Goal: Complete application form: Complete application form

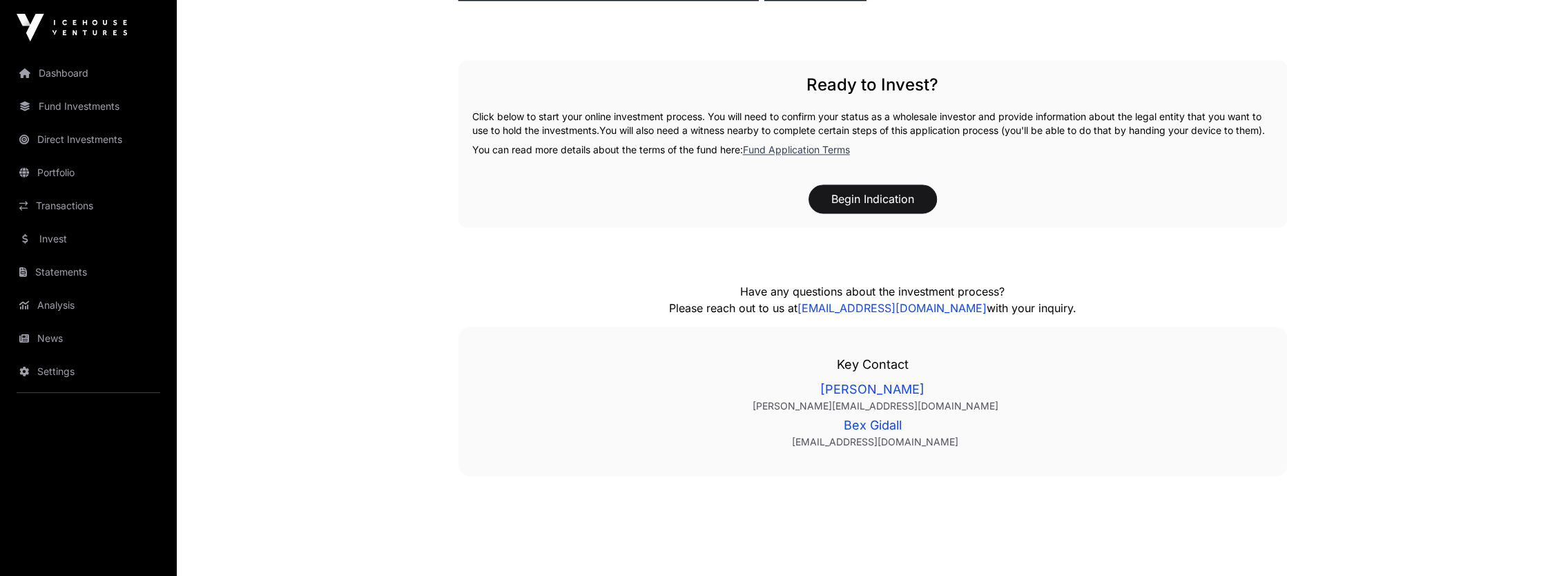
scroll to position [2140, 0]
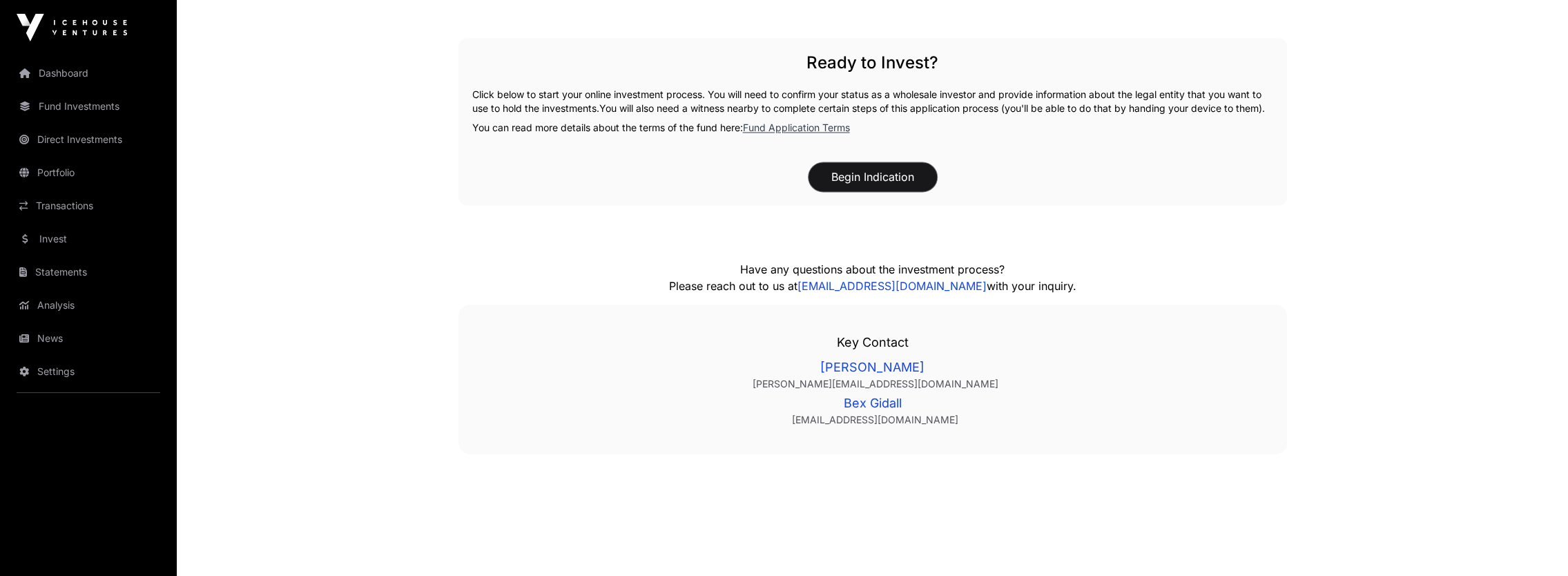
click at [884, 187] on button "Begin Indication" at bounding box center [872, 177] width 128 height 29
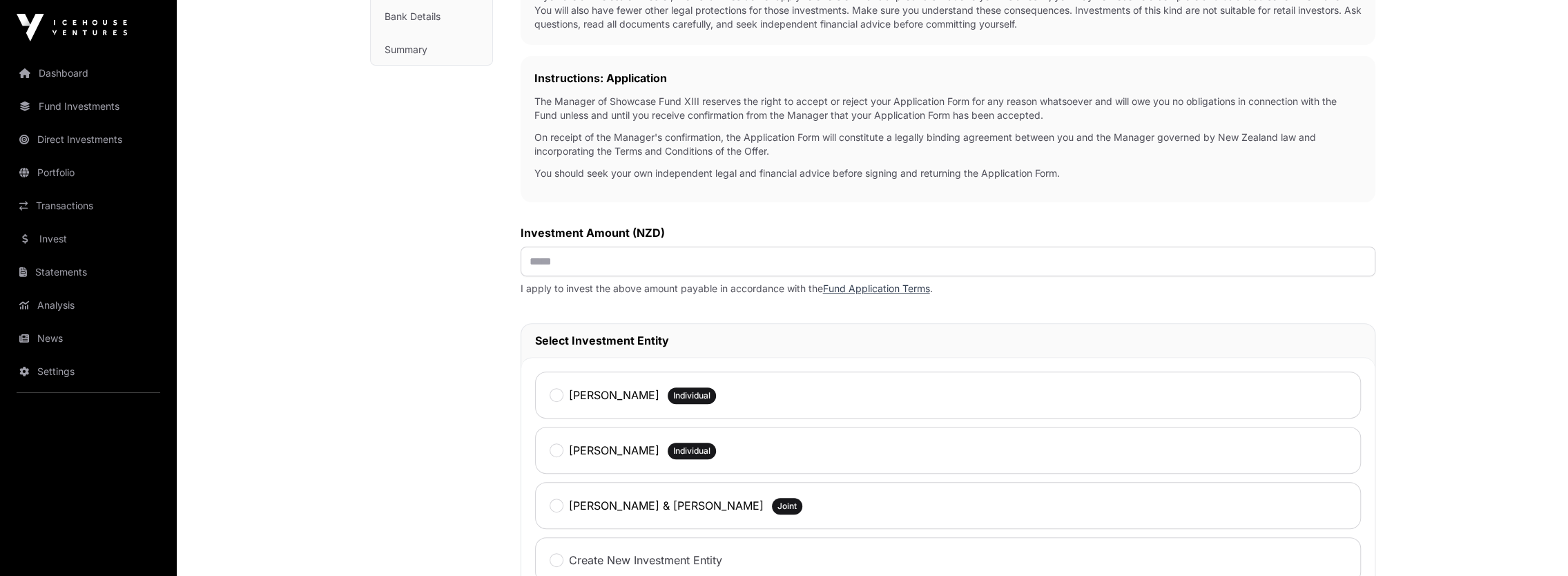
scroll to position [414, 0]
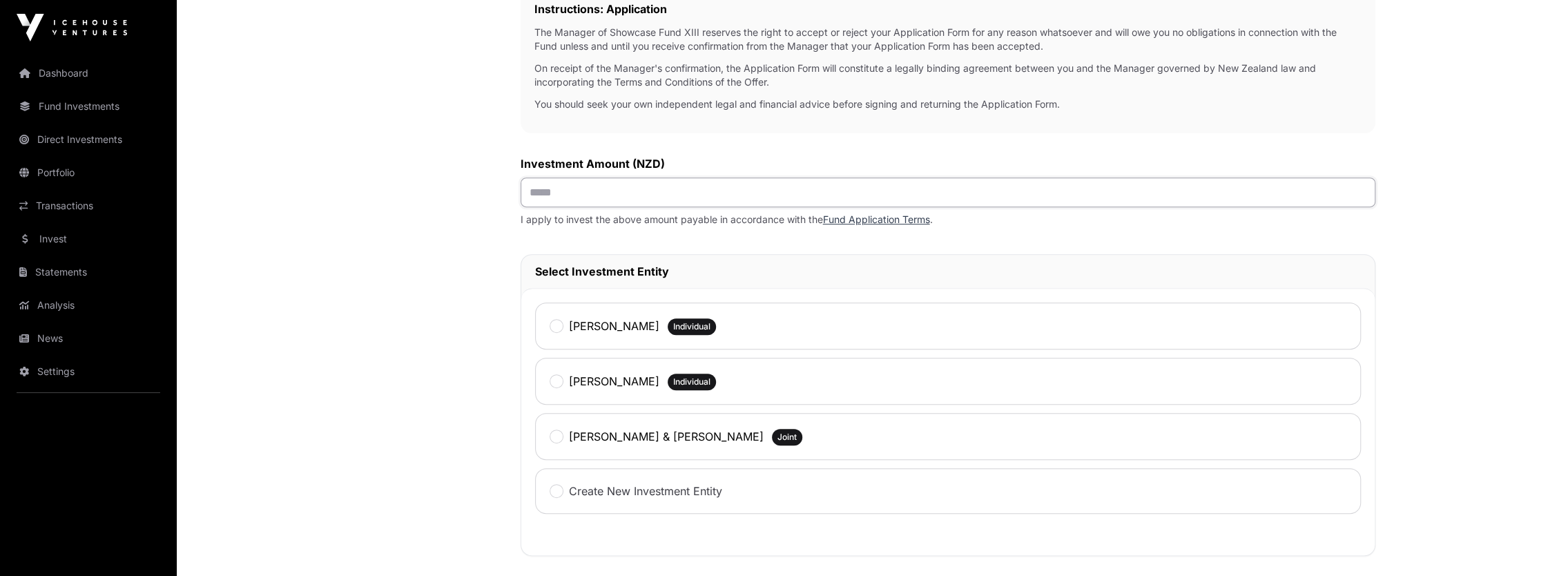
drag, startPoint x: 592, startPoint y: 185, endPoint x: 510, endPoint y: 196, distance: 82.7
click at [510, 196] on div "Investment Investment Fund Application AML Nature & Purpose Wholesale IRD Detai…" at bounding box center [873, 287] width 1005 height 1170
type input "*******"
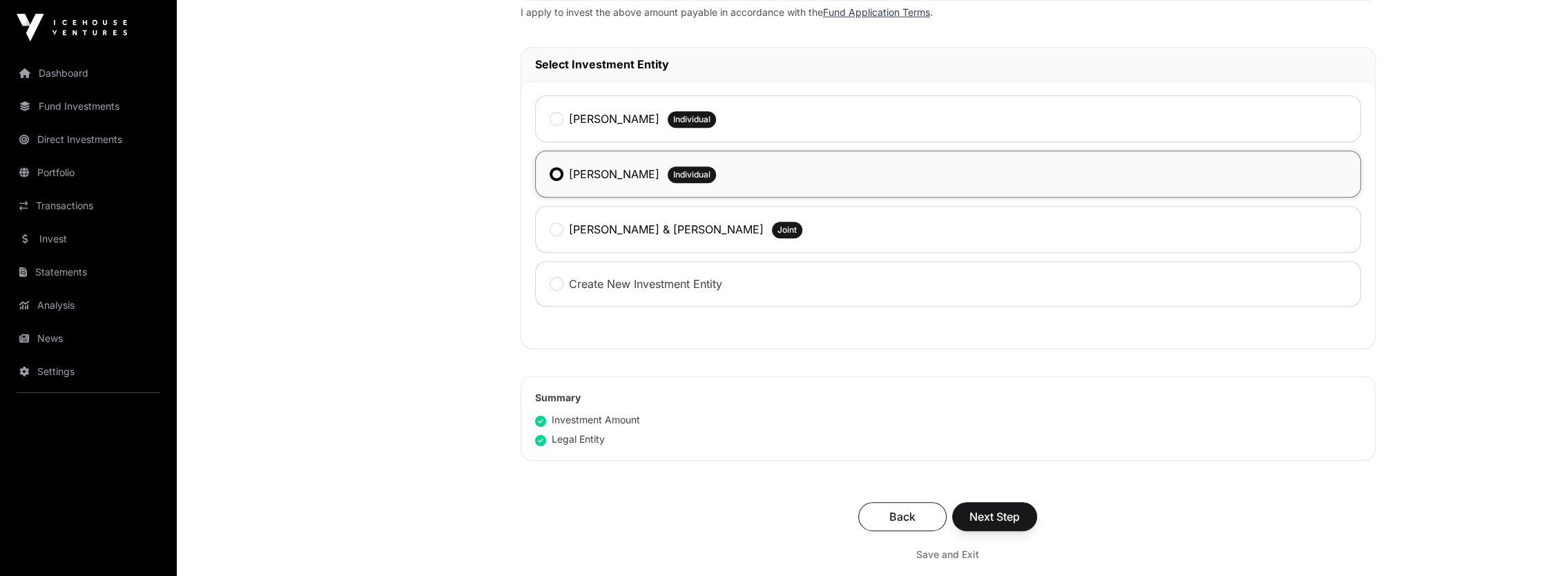
scroll to position [690, 0]
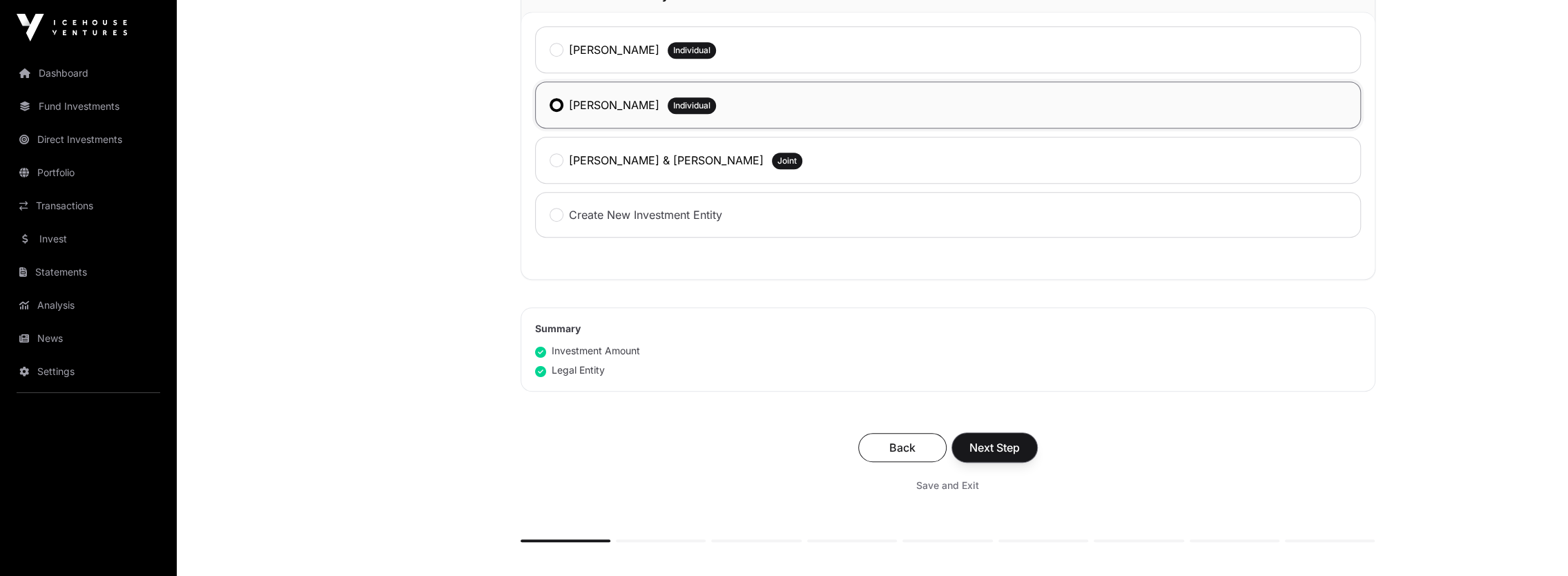
click at [1002, 444] on span "Next Step" at bounding box center [994, 447] width 50 height 17
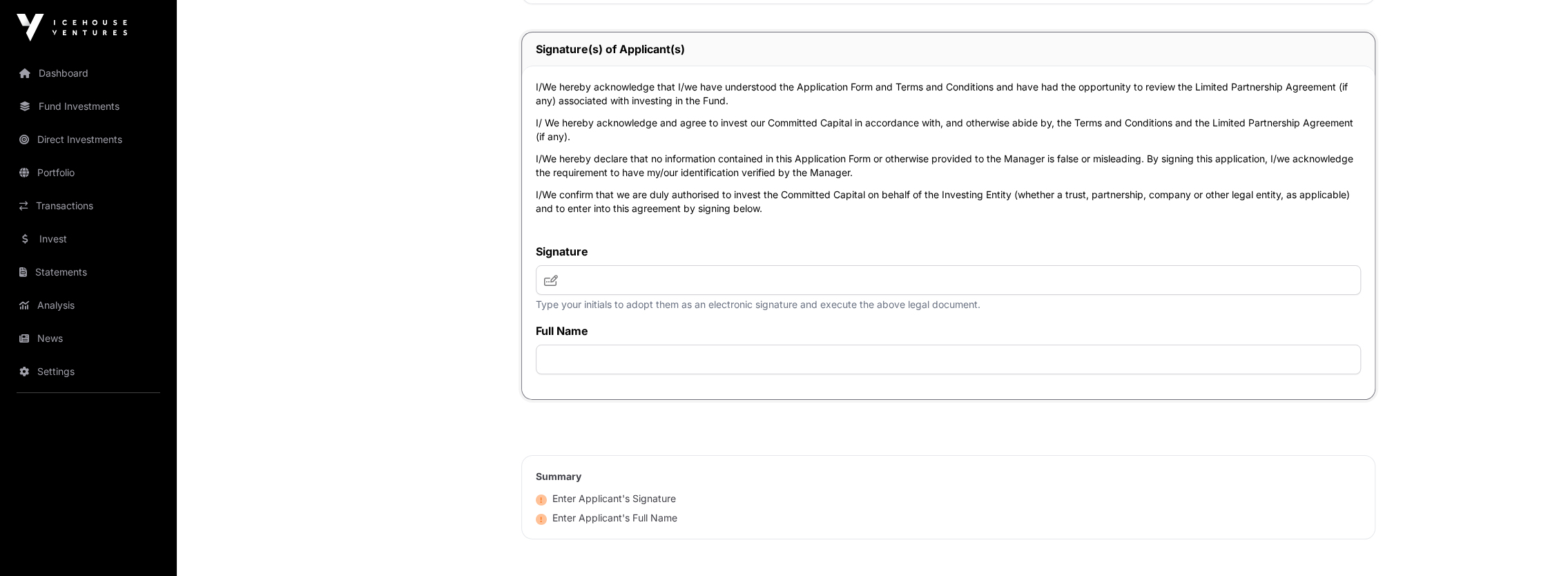
scroll to position [4556, 0]
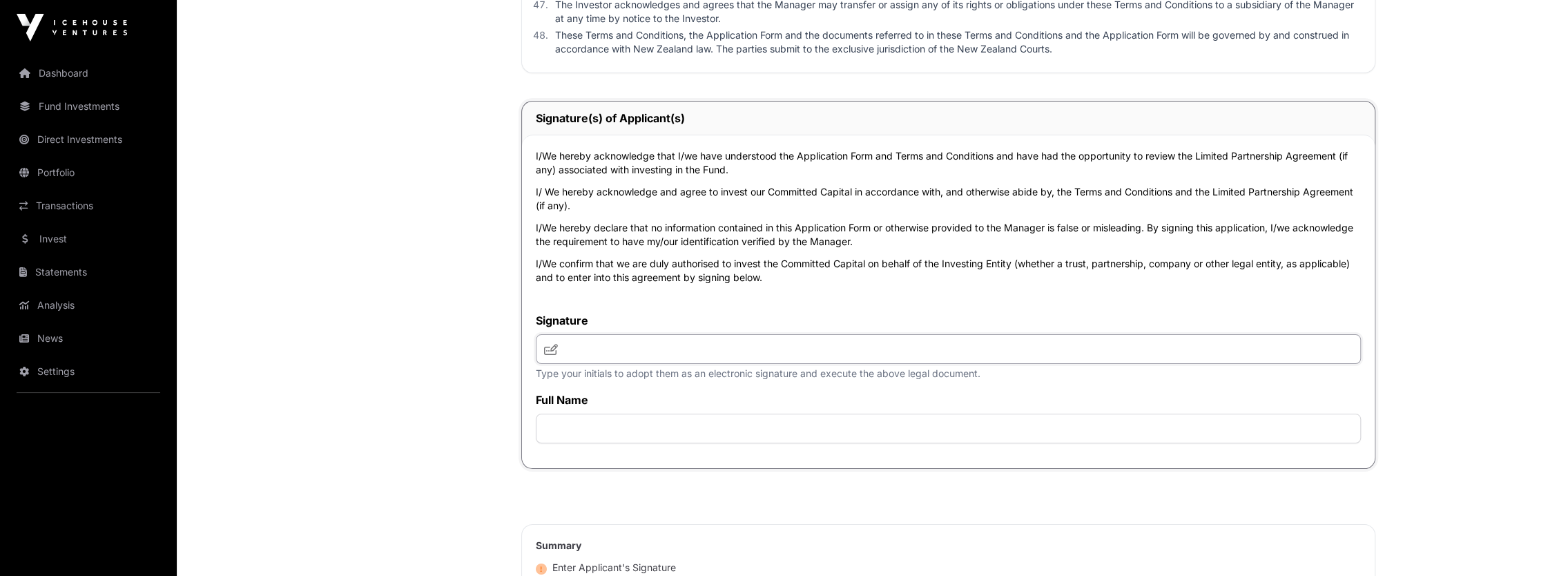
click at [563, 346] on input "text" at bounding box center [948, 349] width 825 height 30
click at [546, 344] on icon at bounding box center [550, 350] width 14 height 11
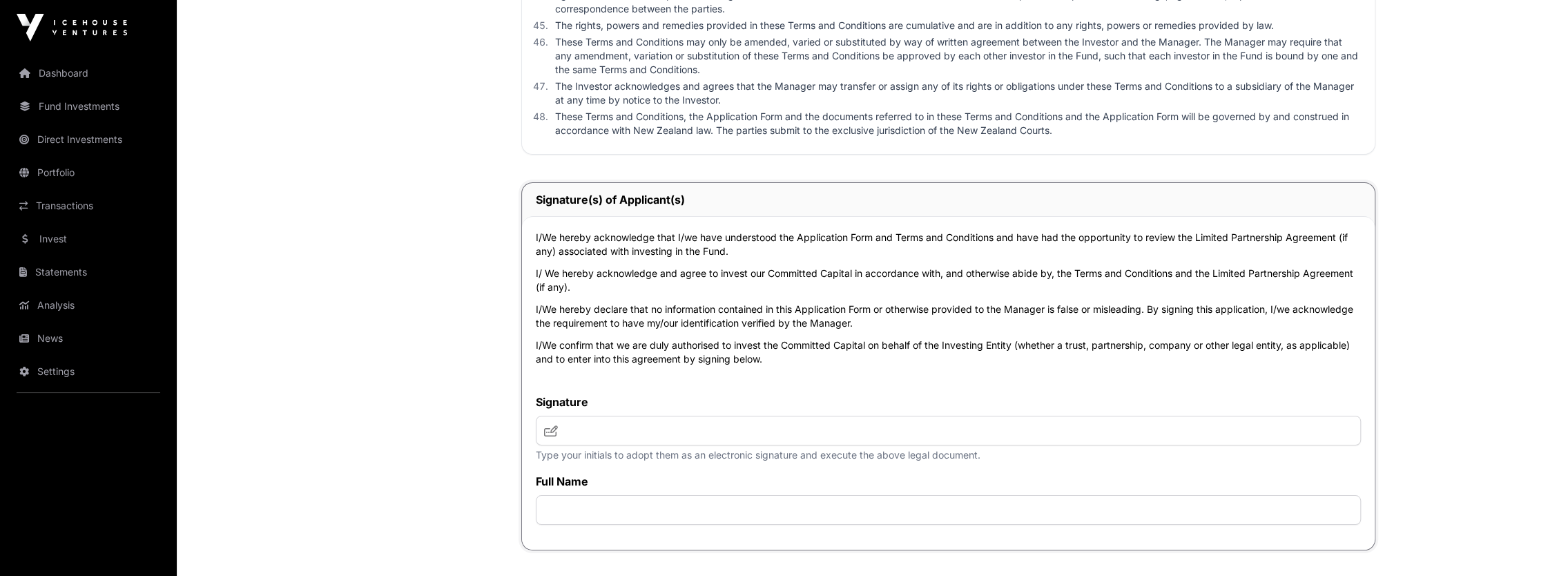
scroll to position [4487, 0]
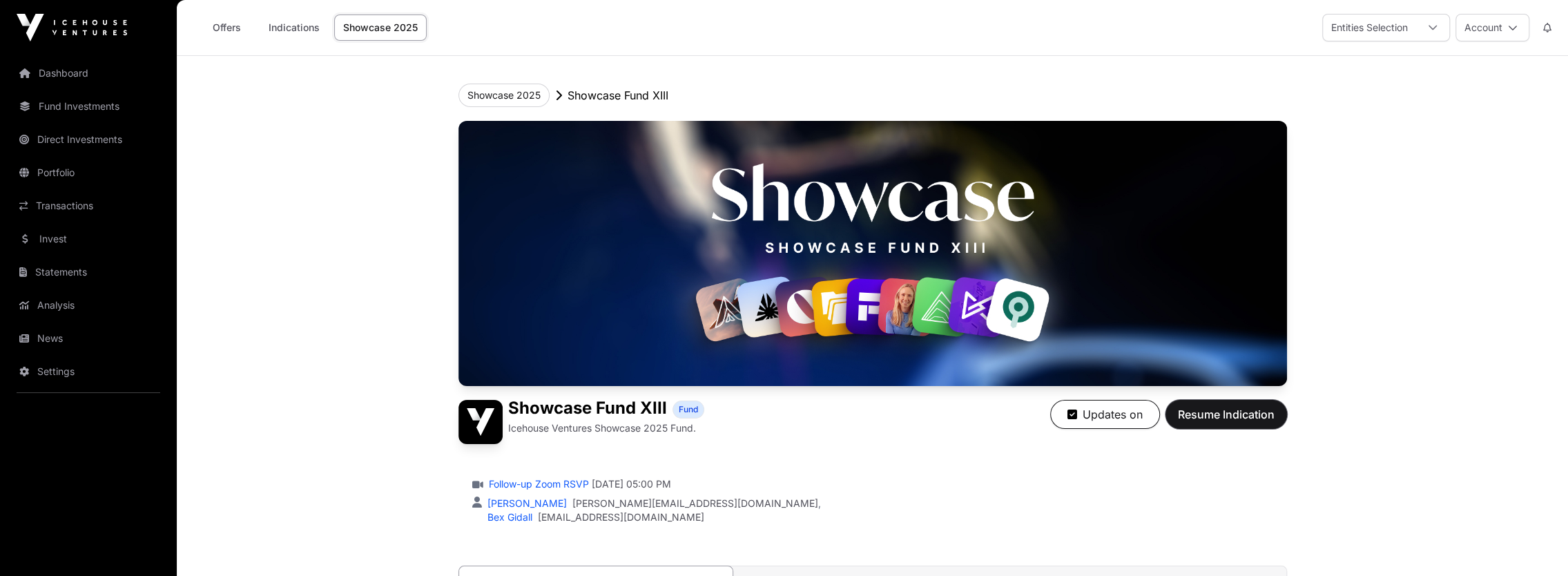
click at [692, 402] on span "Resume Indication" at bounding box center [1226, 414] width 97 height 17
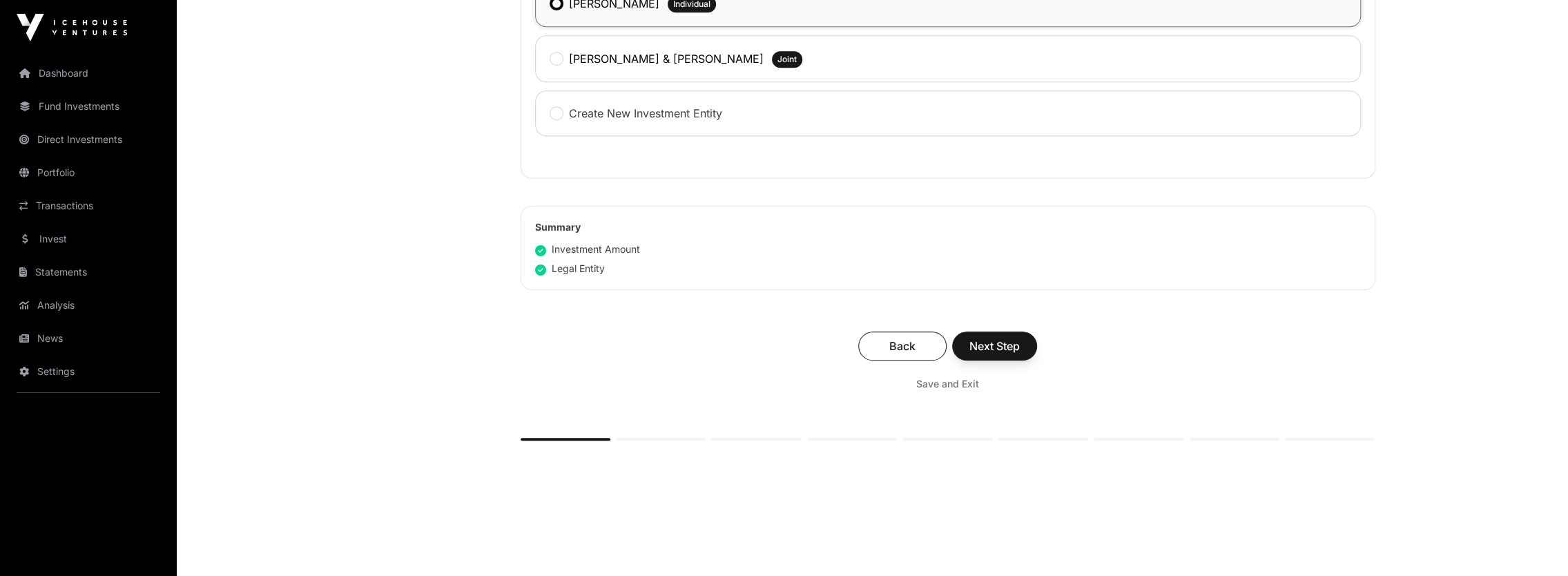
scroll to position [823, 0]
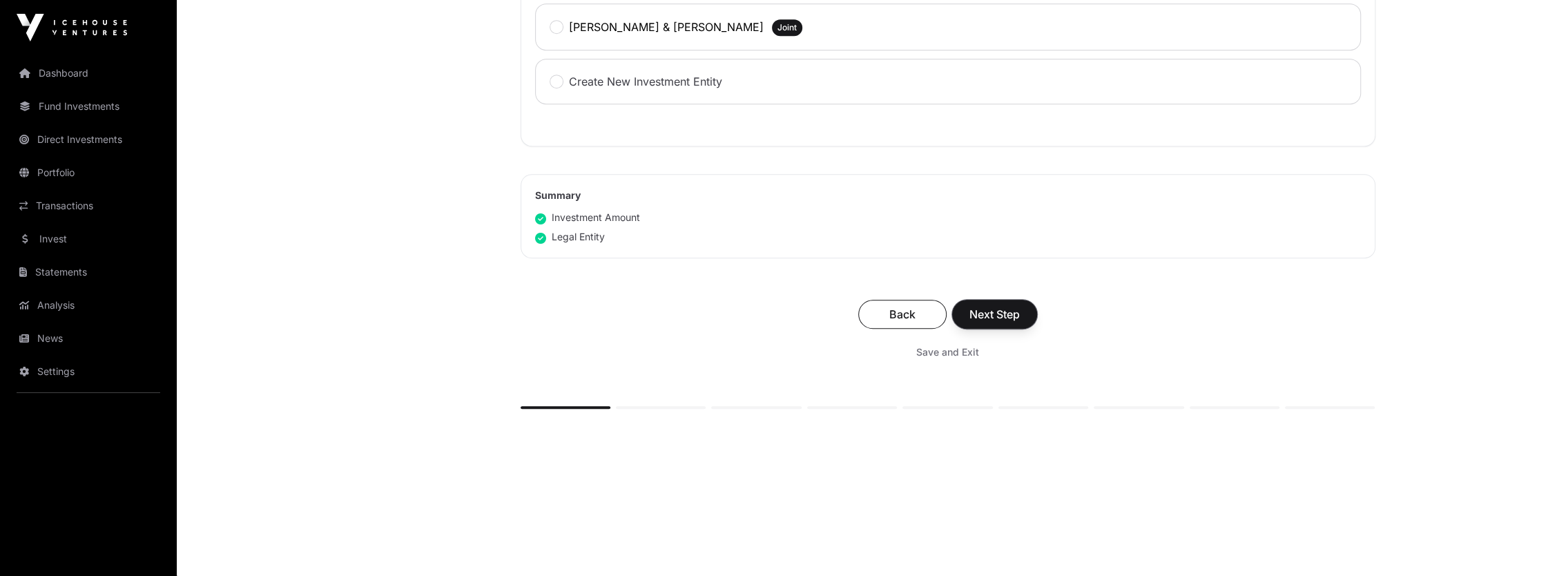
click at [692, 311] on button "Next Step" at bounding box center [994, 314] width 85 height 29
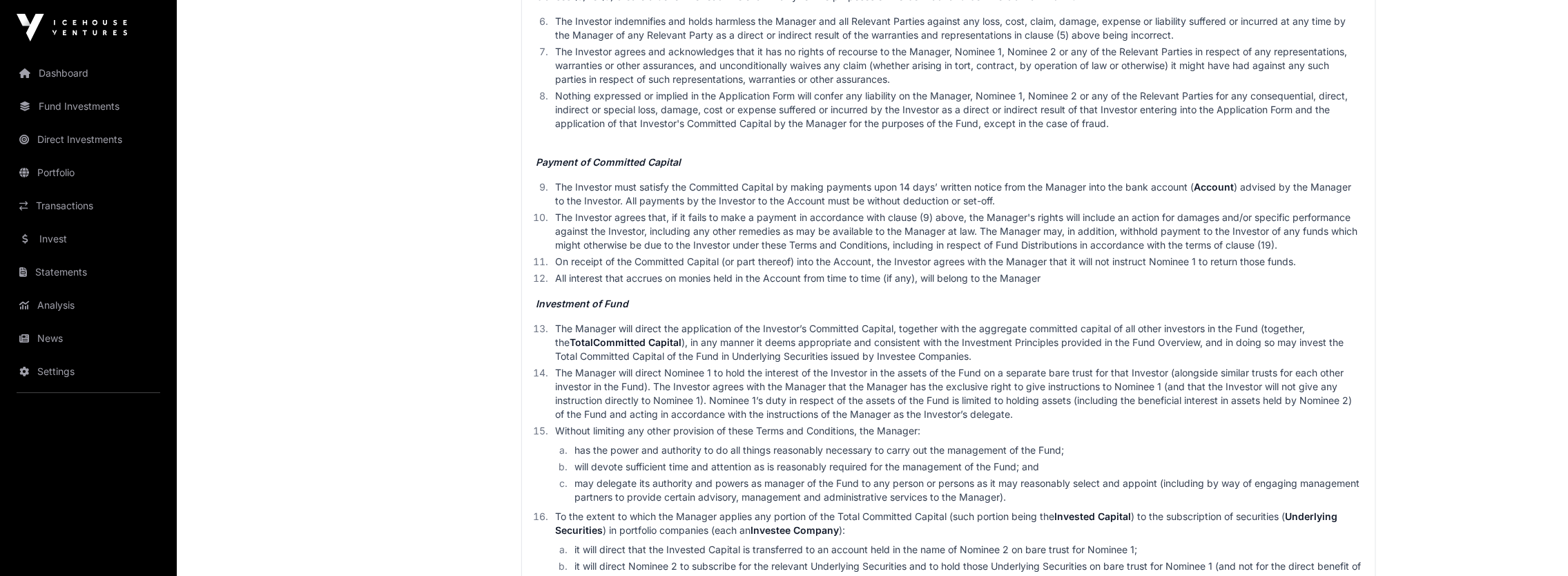
scroll to position [2071, 0]
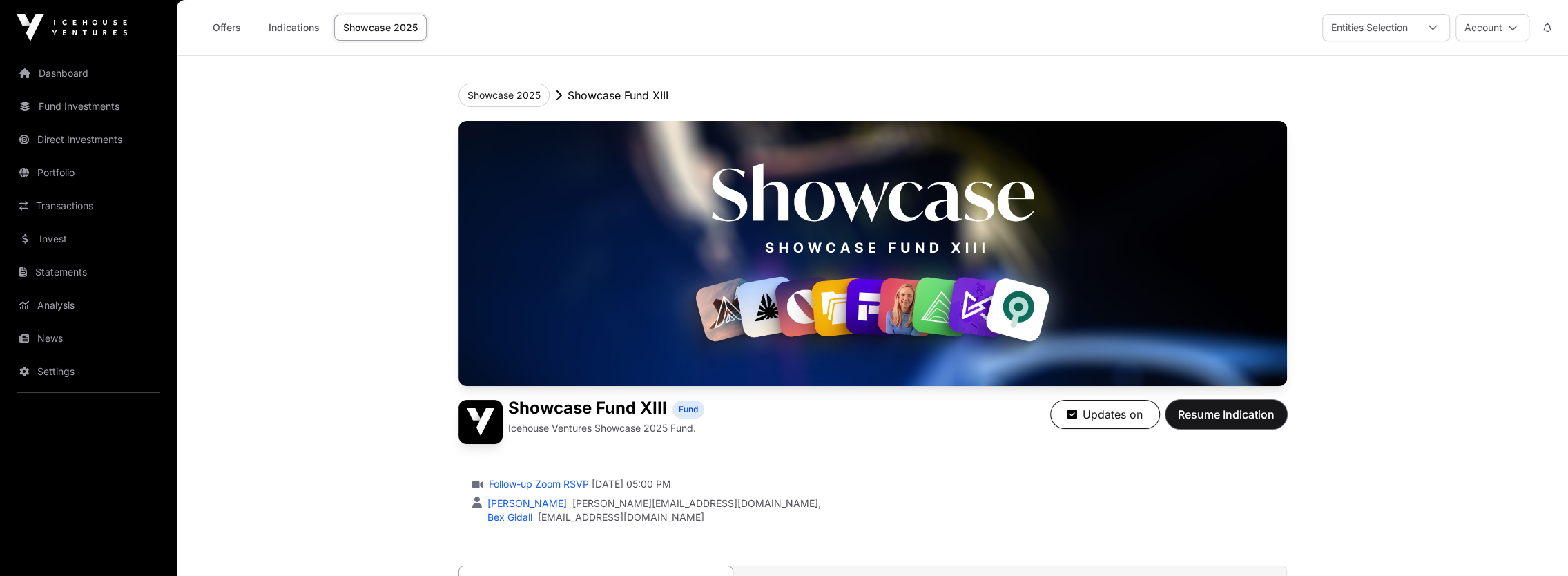
click at [1231, 406] on span "Resume Indication" at bounding box center [1226, 414] width 97 height 17
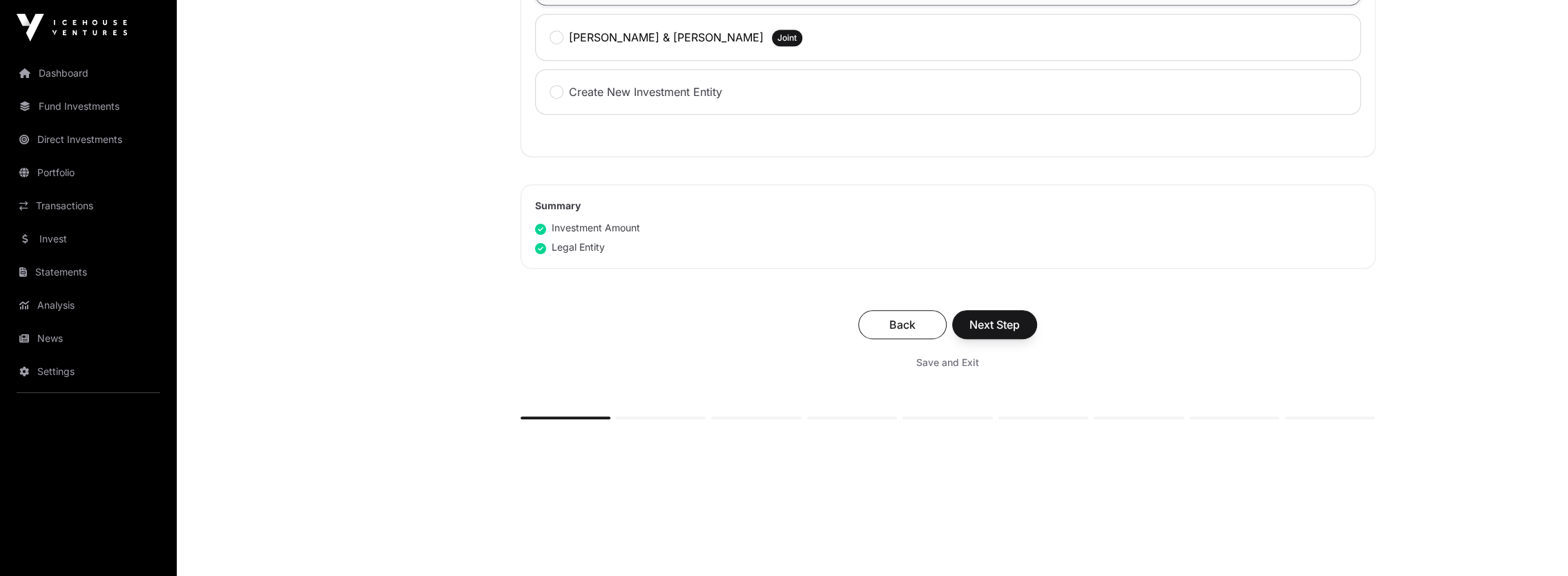
scroll to position [823, 0]
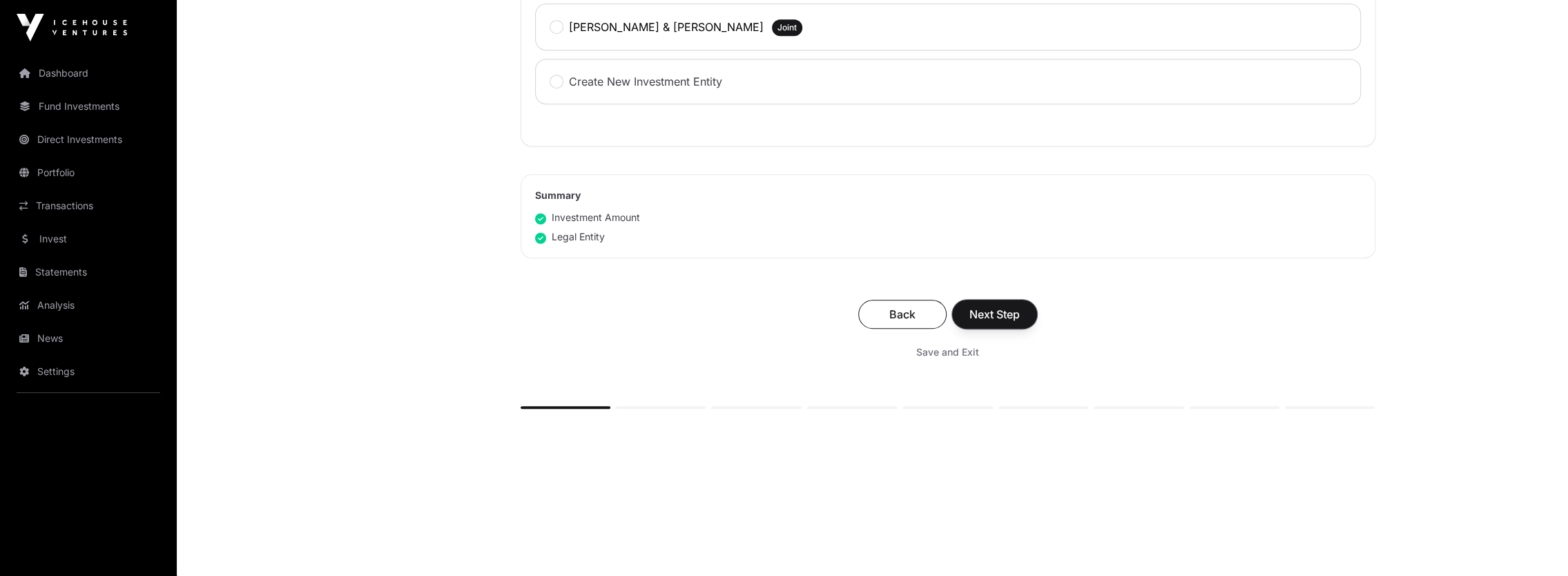
click at [1006, 306] on span "Next Step" at bounding box center [994, 314] width 50 height 17
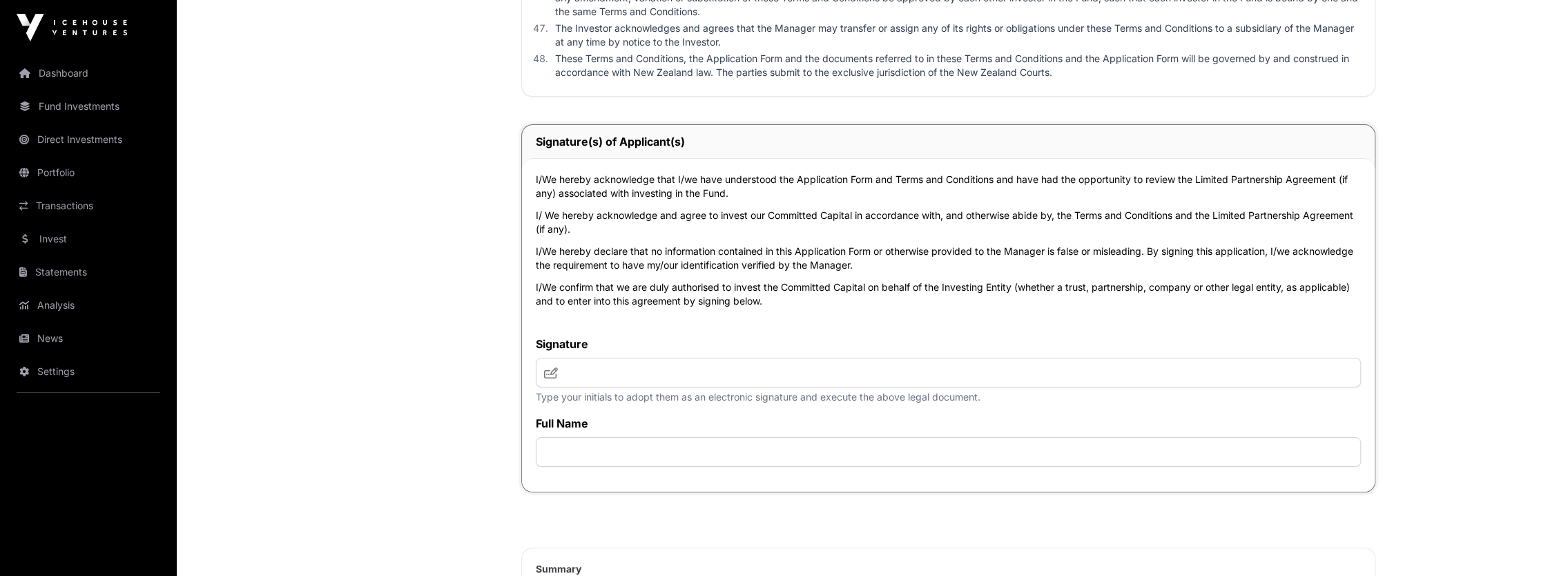
scroll to position [4556, 0]
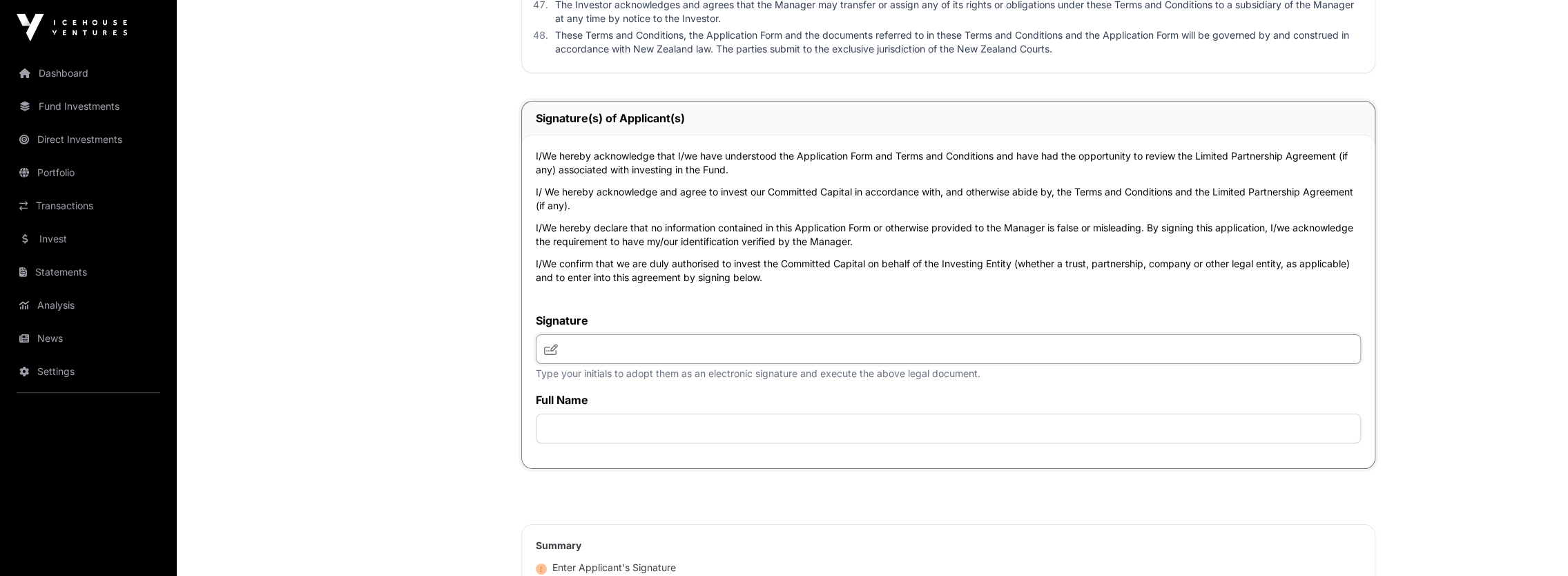
click at [598, 347] on input "text" at bounding box center [948, 349] width 825 height 30
type input "*****"
click at [576, 415] on input "text" at bounding box center [948, 428] width 825 height 30
drag, startPoint x: 607, startPoint y: 342, endPoint x: 519, endPoint y: 344, distance: 88.0
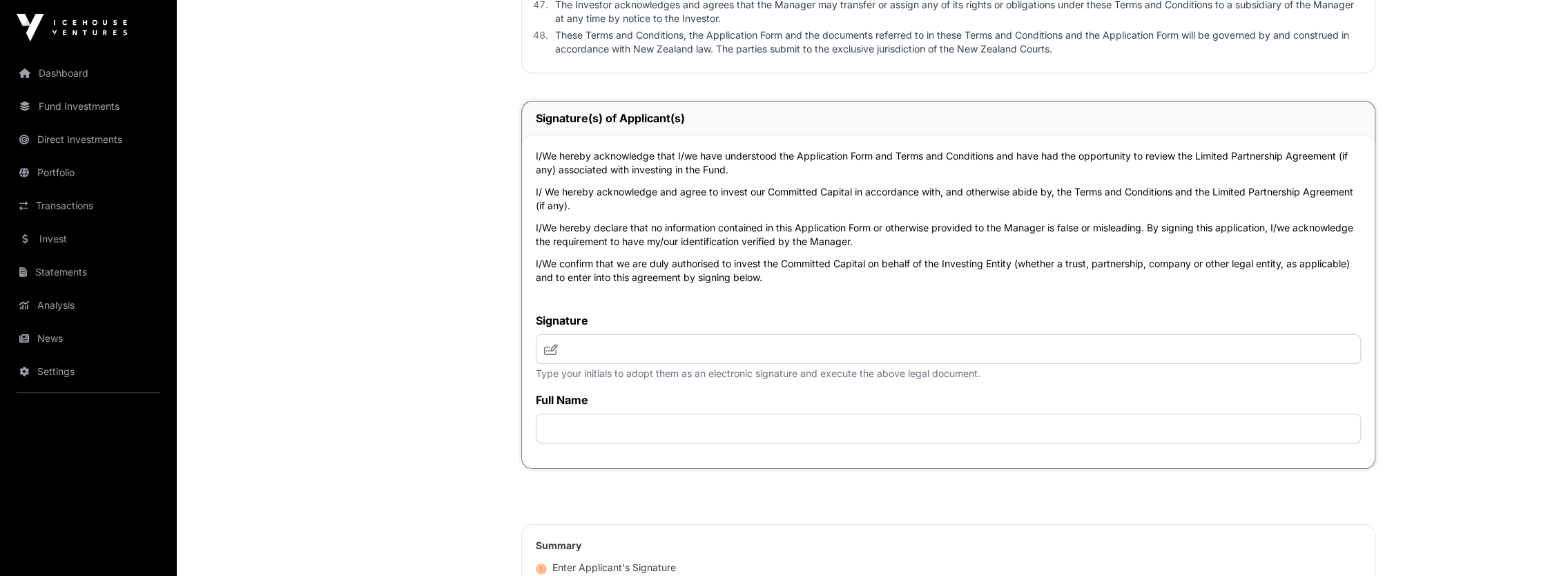
click at [551, 345] on icon at bounding box center [550, 350] width 14 height 11
click at [582, 349] on input "text" at bounding box center [948, 349] width 825 height 30
type input "*"
type input "*****"
click at [578, 432] on input "text" at bounding box center [948, 428] width 825 height 30
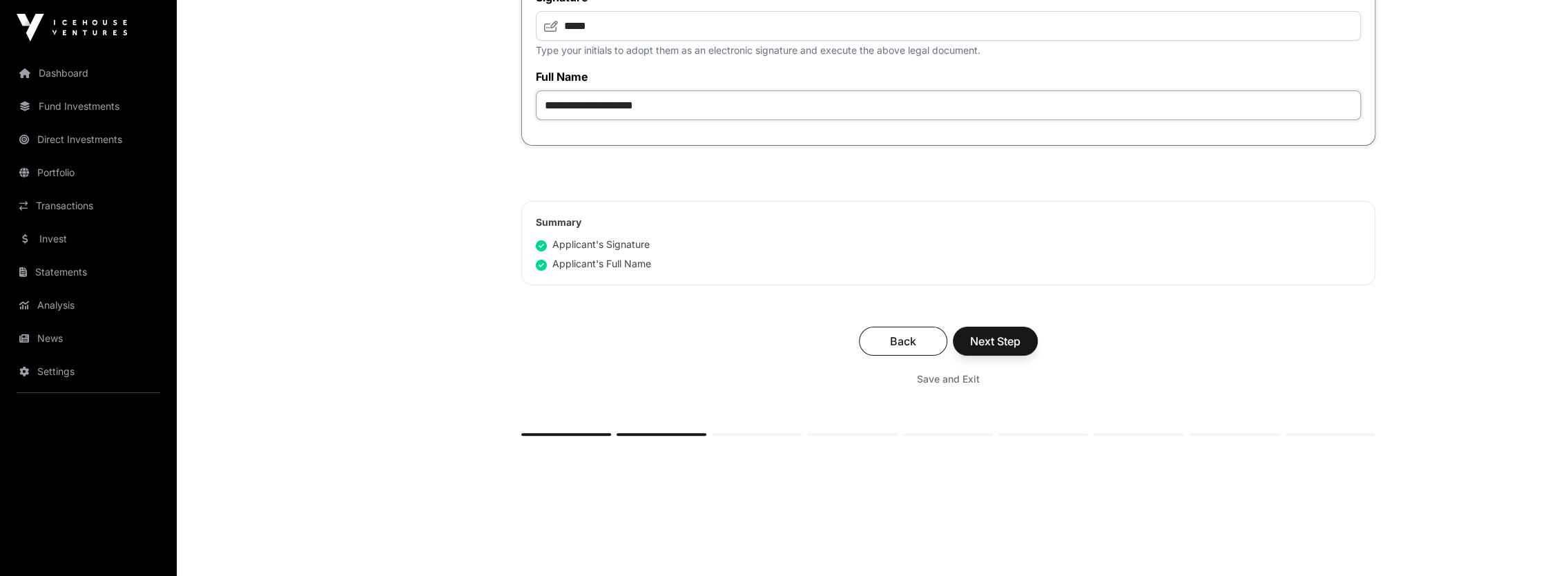
scroll to position [4902, 0]
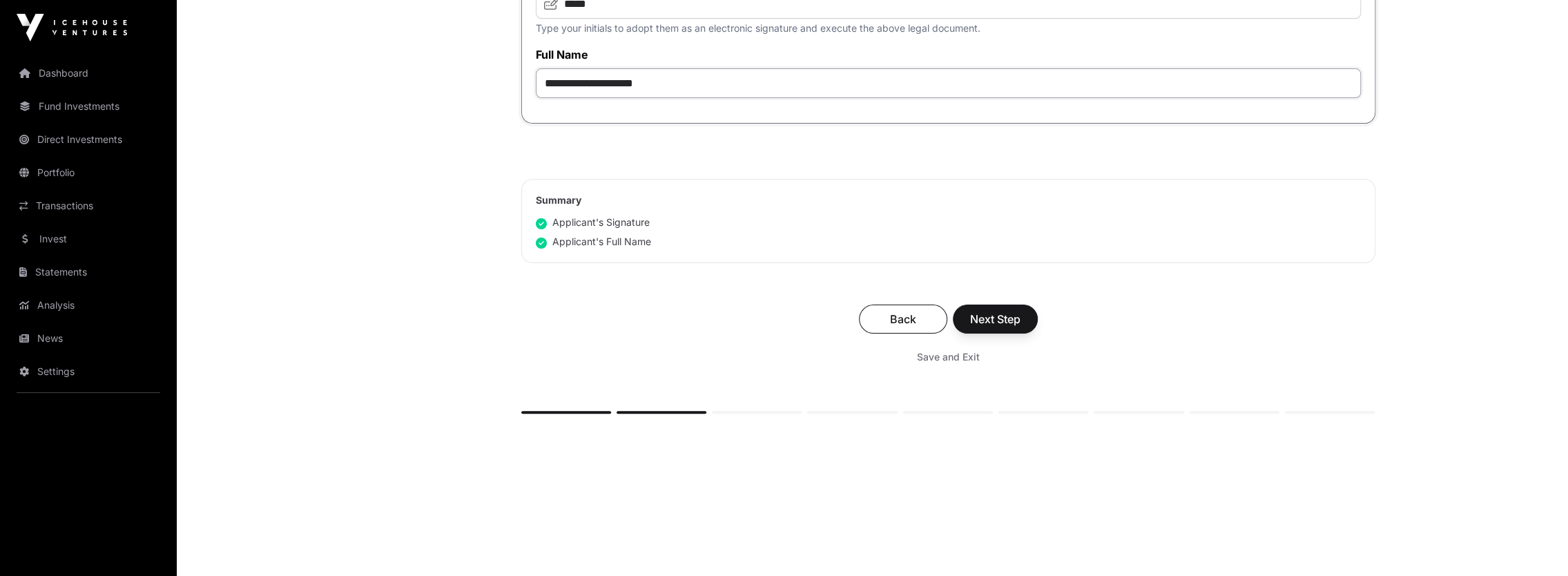
type input "**********"
click at [1005, 314] on span "Next Step" at bounding box center [994, 318] width 50 height 17
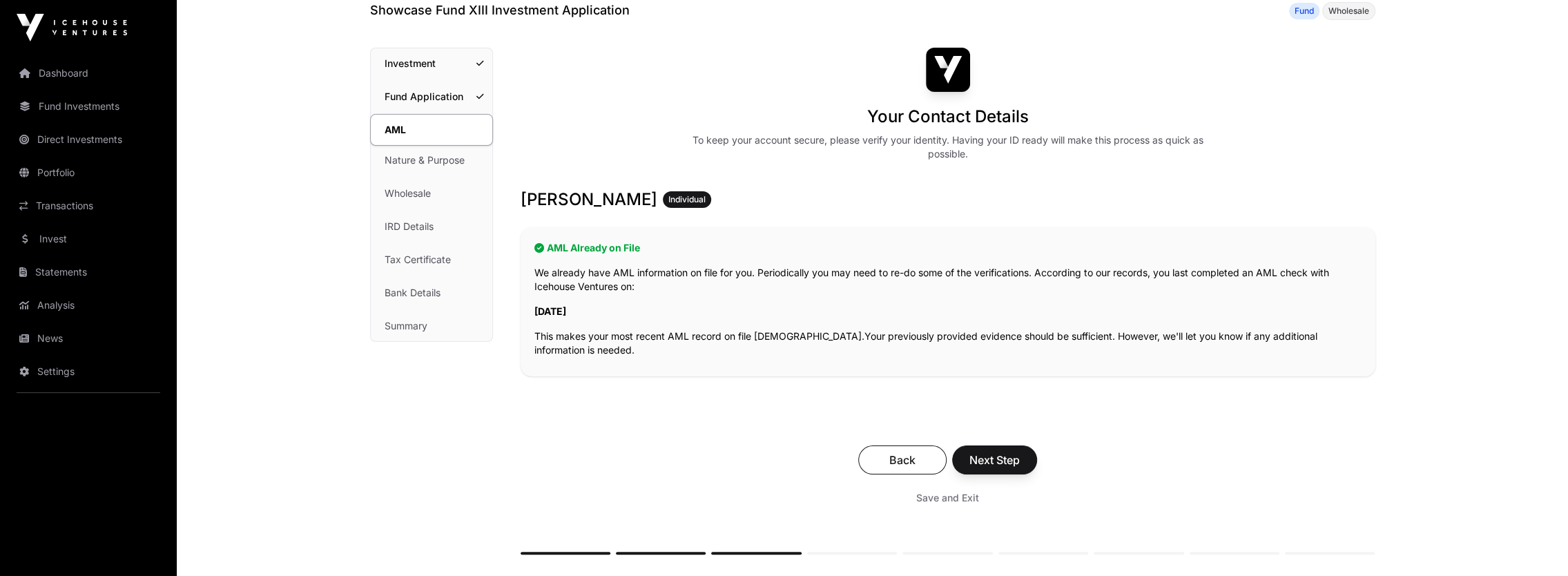
scroll to position [138, 0]
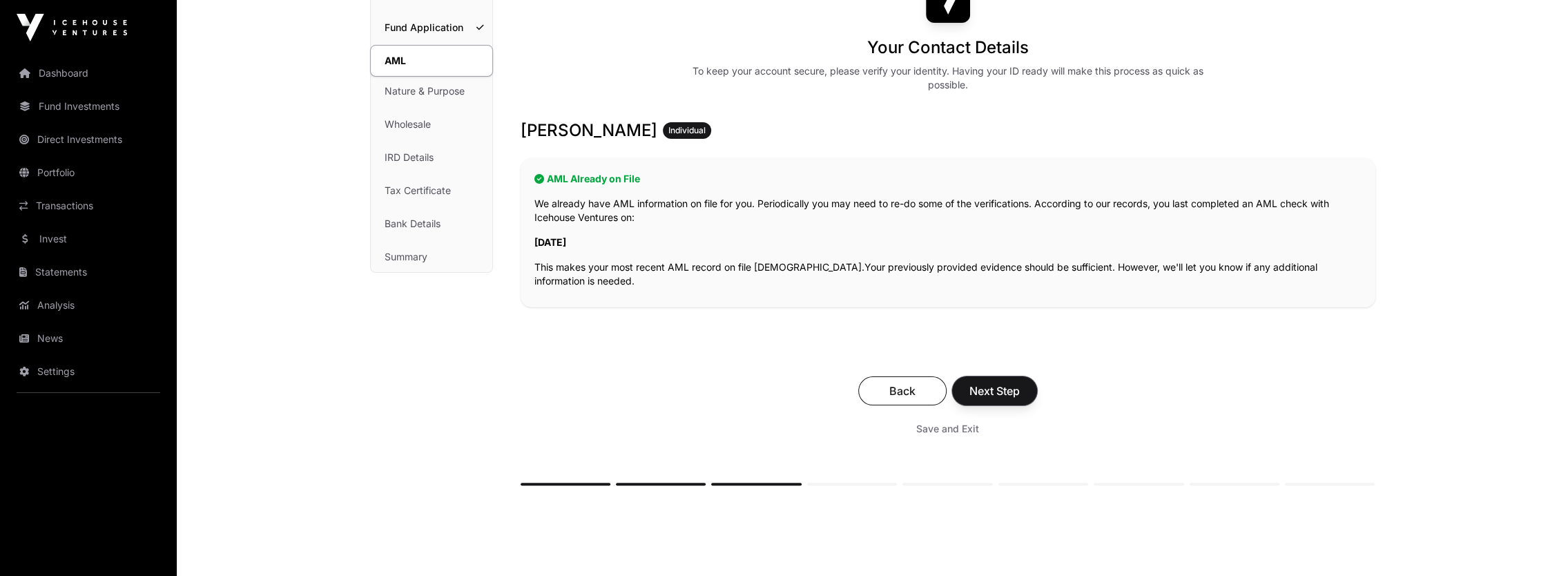
click at [1005, 389] on span "Next Step" at bounding box center [994, 390] width 50 height 17
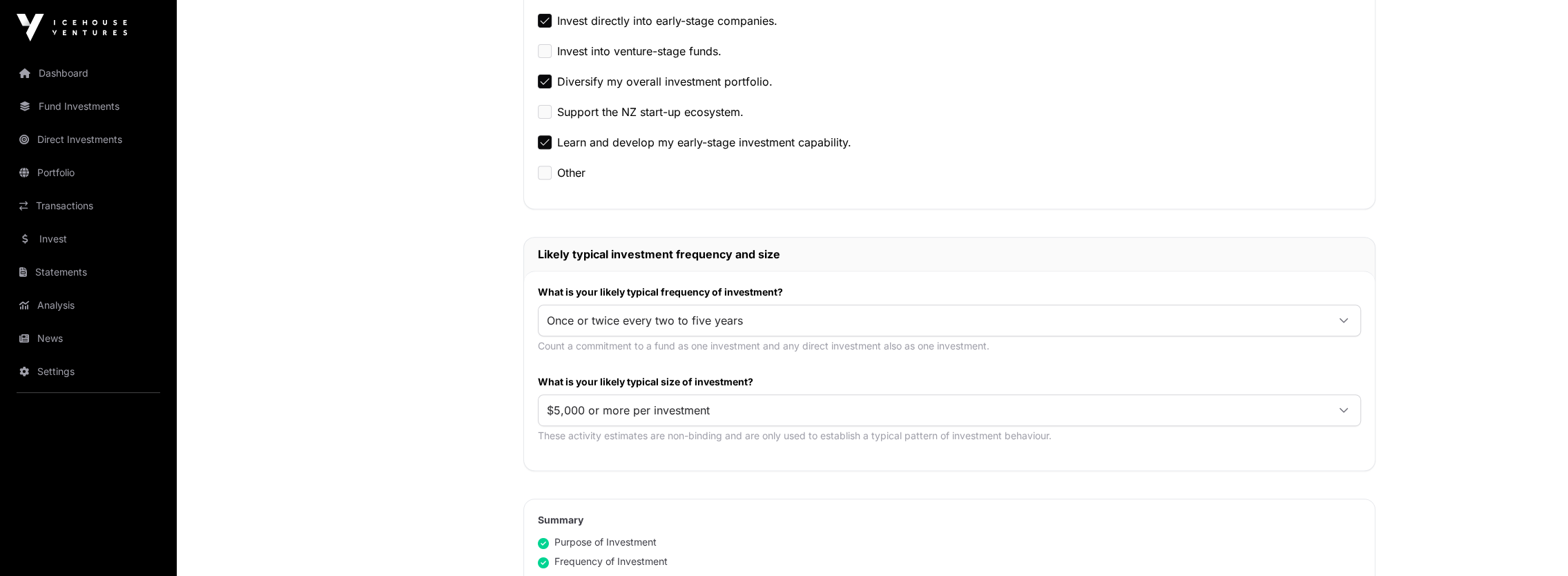
scroll to position [483, 0]
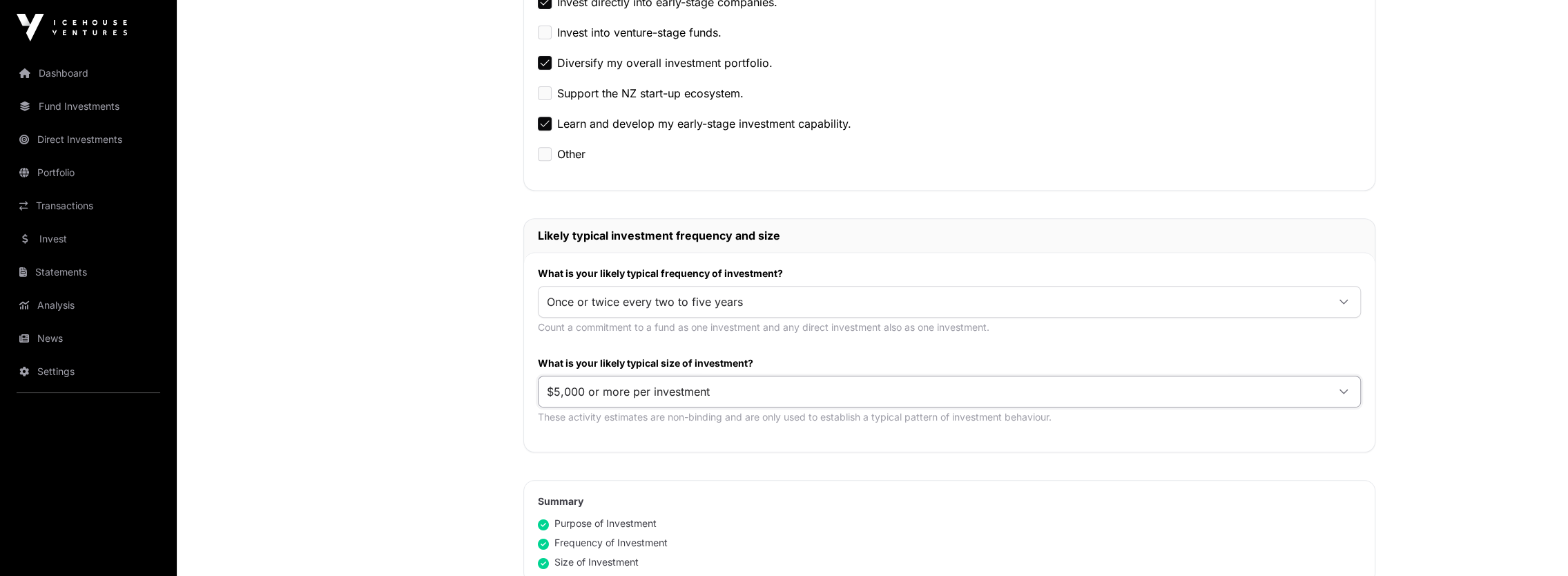
click at [727, 382] on span "$5,000 or more per investment" at bounding box center [932, 391] width 788 height 25
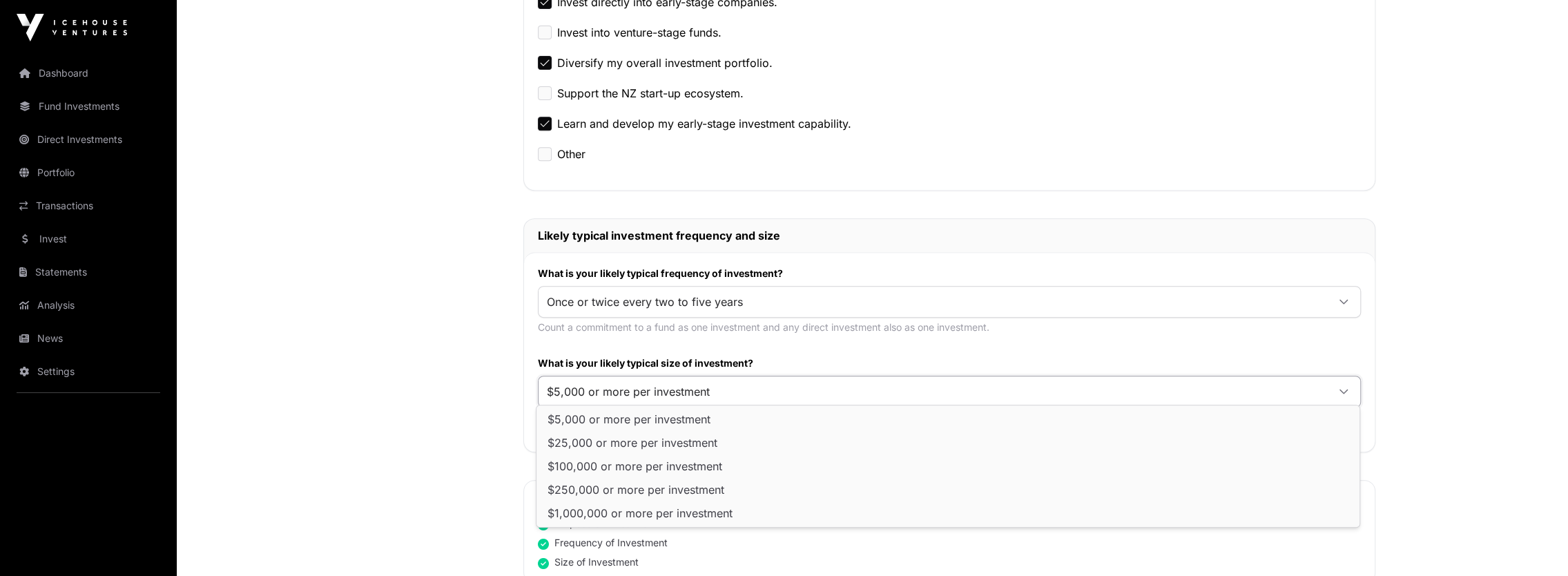
click at [760, 392] on span "$5,000 or more per investment" at bounding box center [932, 391] width 788 height 25
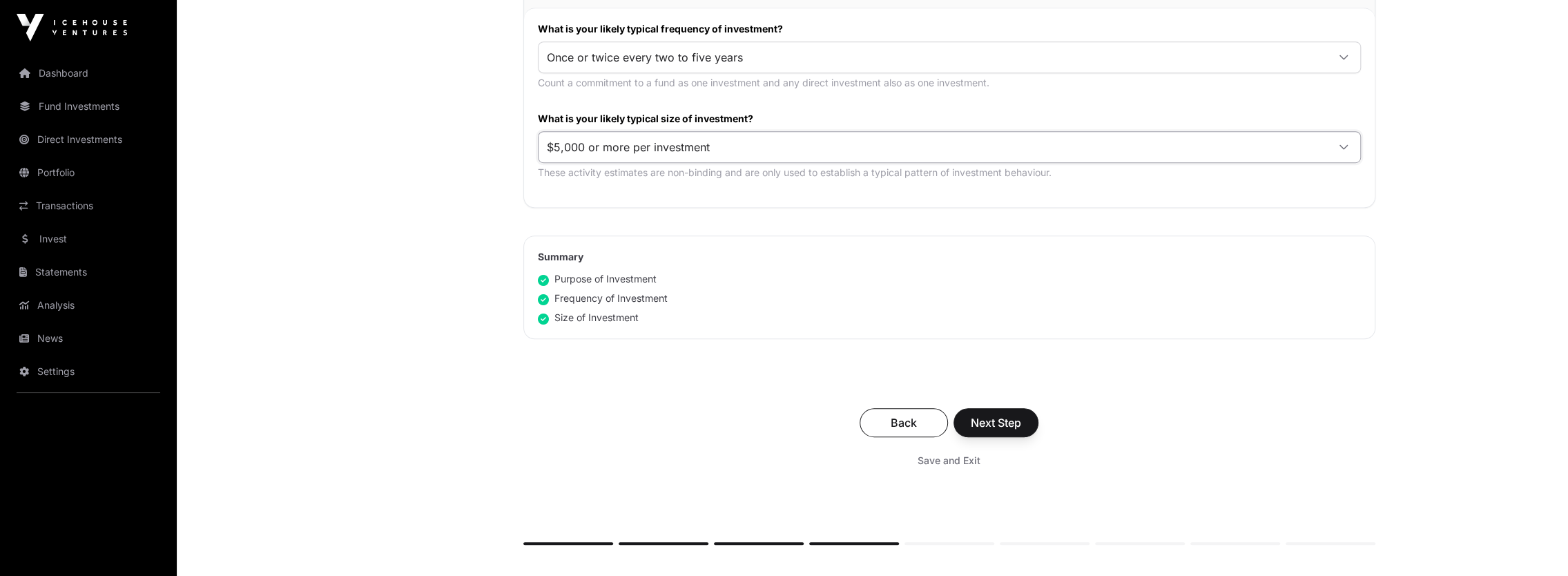
scroll to position [759, 0]
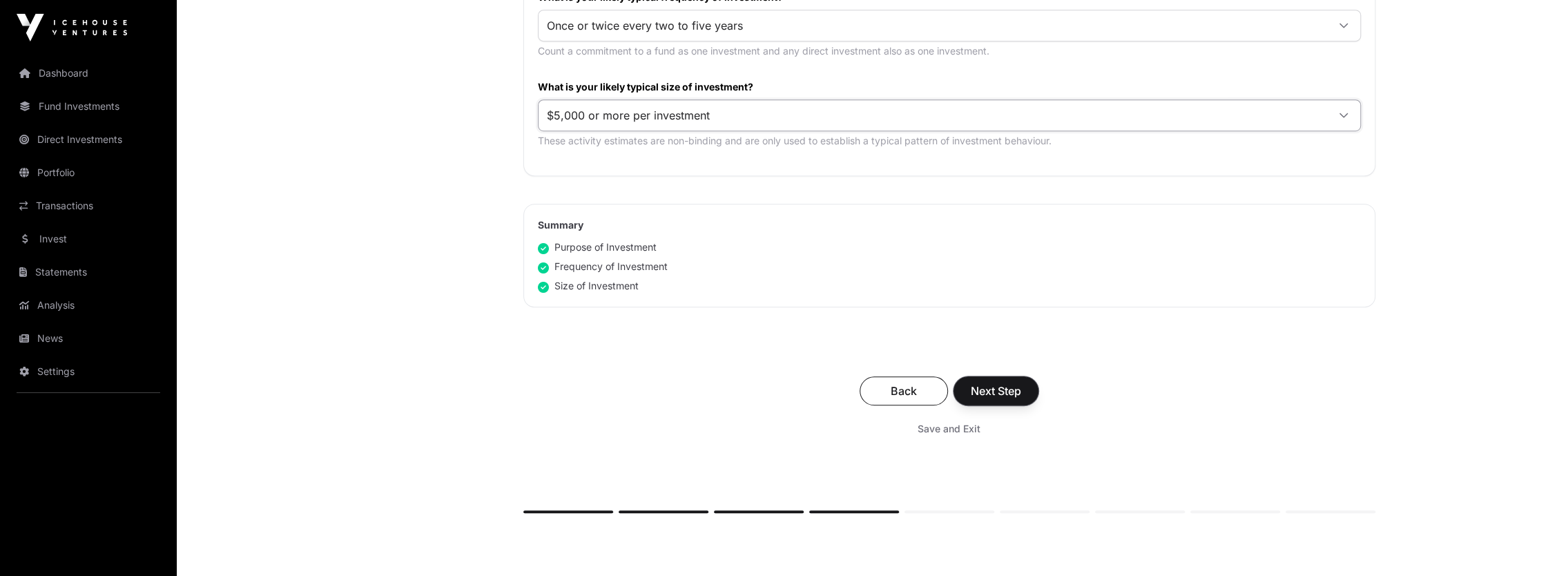
click at [986, 385] on span "Next Step" at bounding box center [995, 390] width 50 height 17
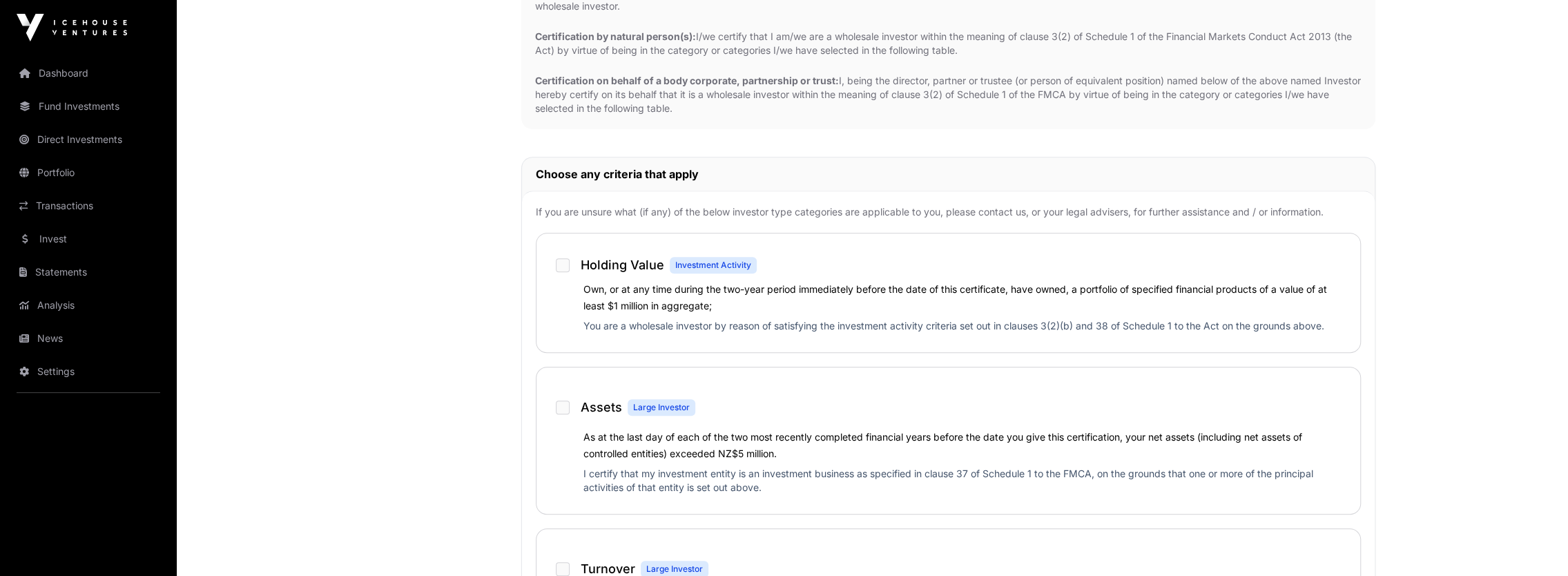
scroll to position [759, 0]
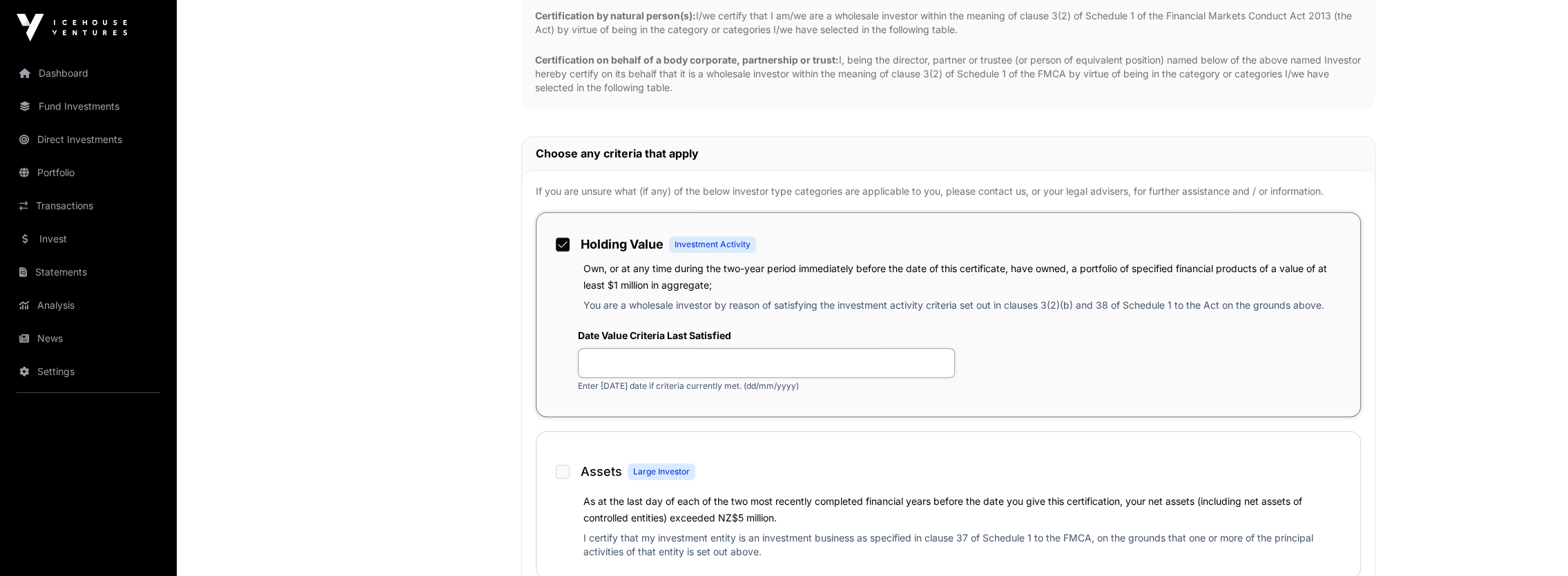
click at [637, 363] on input "text" at bounding box center [766, 362] width 378 height 30
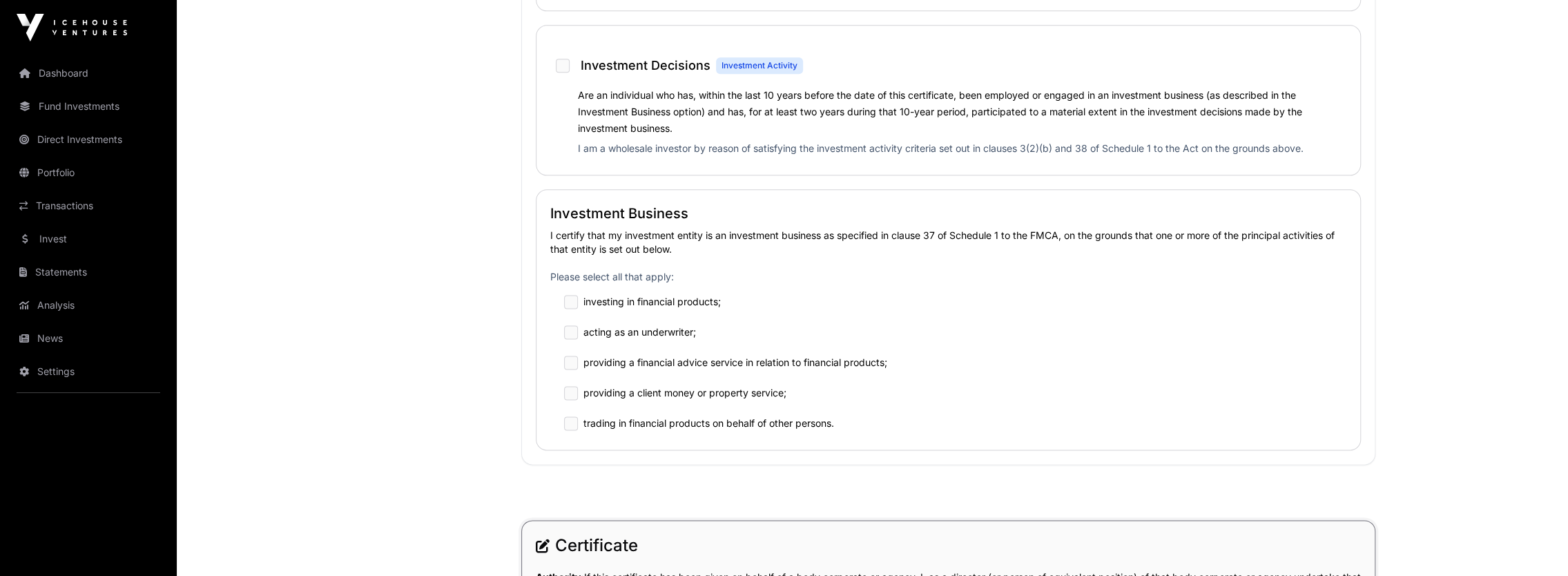
scroll to position [1518, 0]
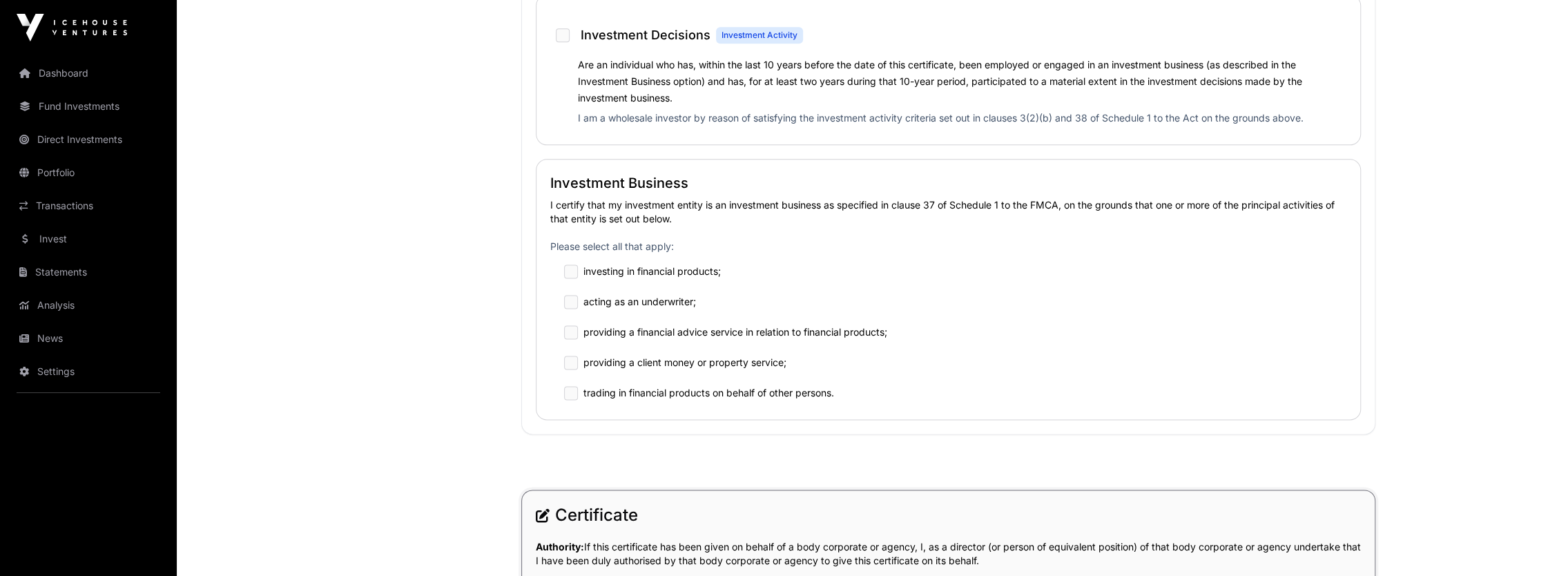
type input "**********"
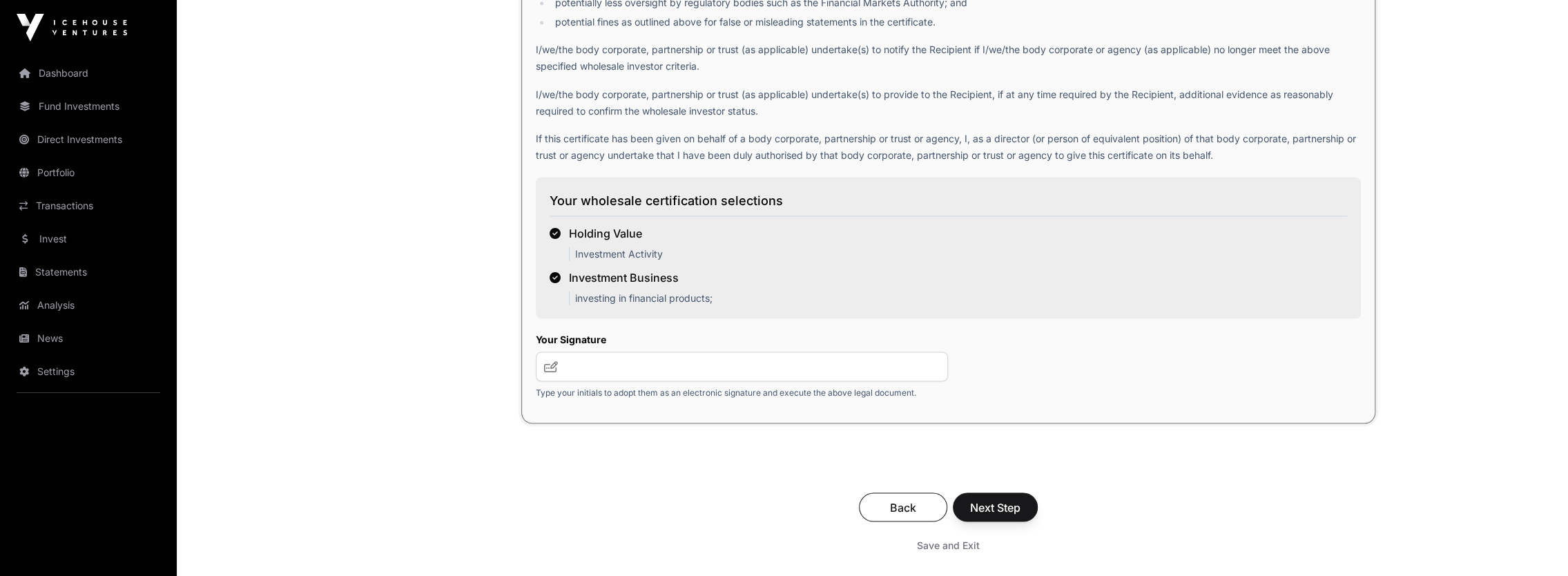
scroll to position [2278, 0]
click at [616, 367] on input "text" at bounding box center [742, 364] width 413 height 30
type input "*****"
click at [982, 499] on span "Next Step" at bounding box center [994, 505] width 50 height 17
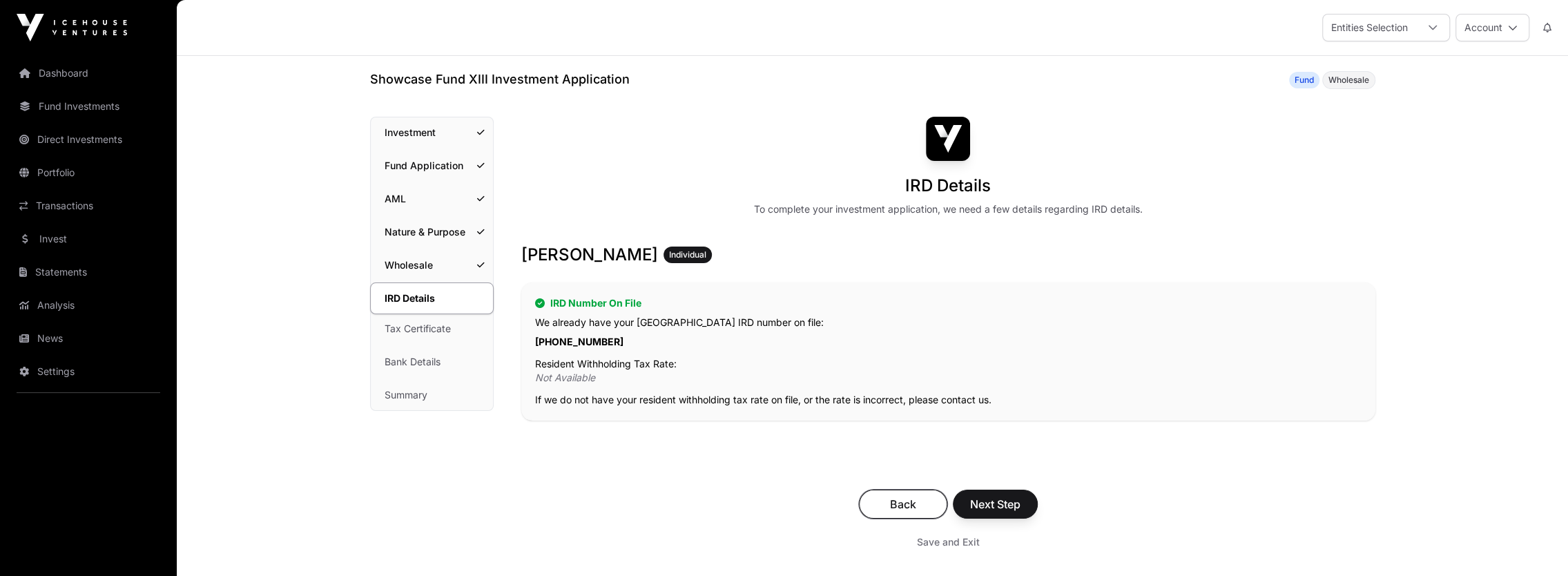
click at [931, 501] on button "Back" at bounding box center [902, 504] width 88 height 29
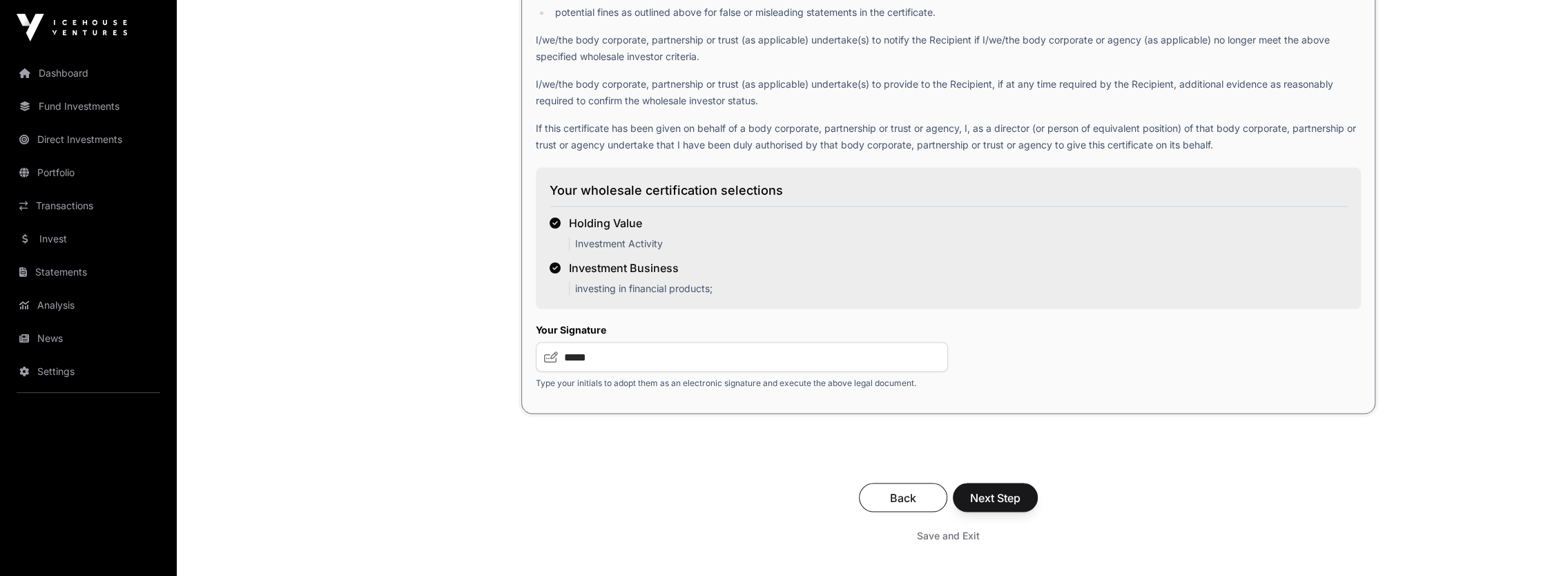
scroll to position [2140, 0]
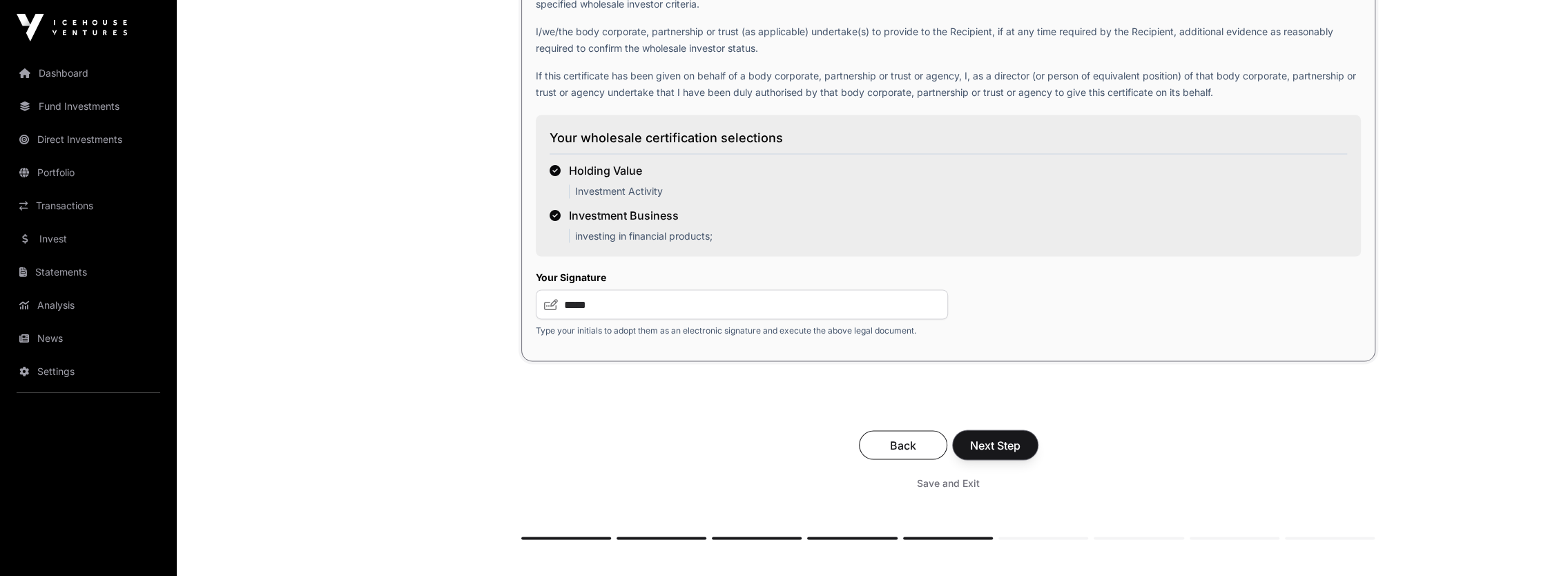
click at [998, 442] on span "Next Step" at bounding box center [994, 444] width 50 height 17
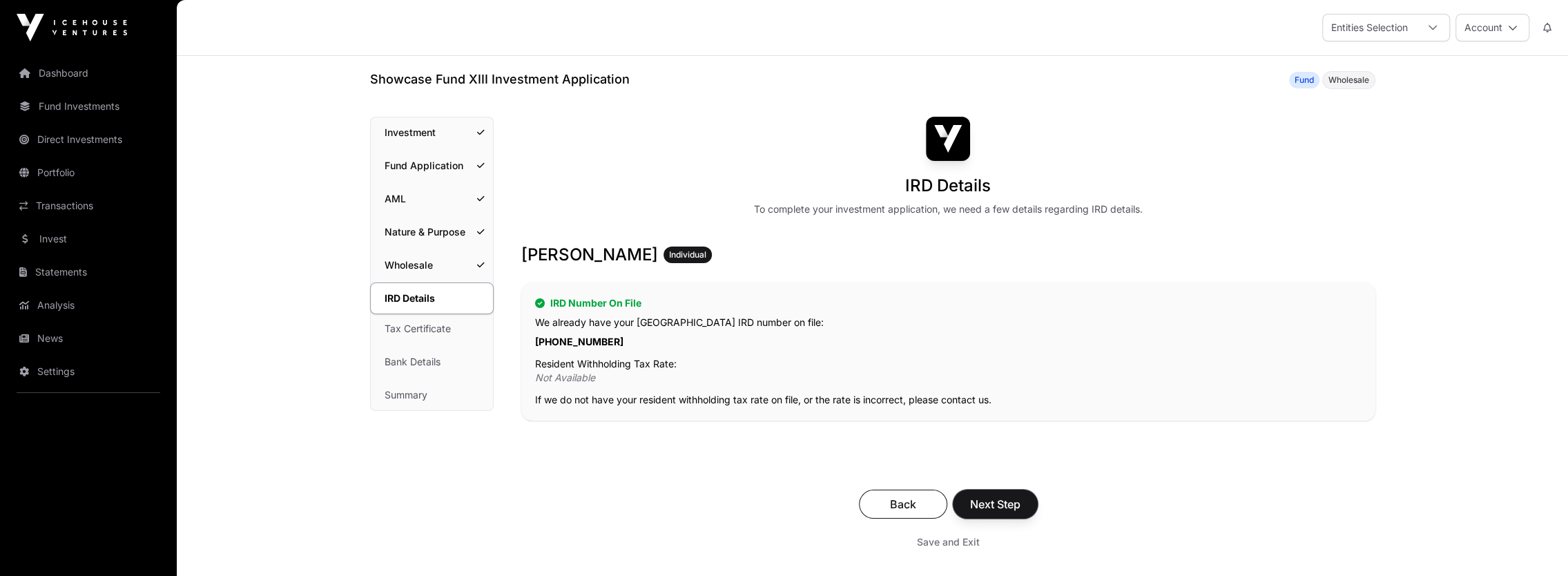
click at [999, 504] on span "Next Step" at bounding box center [994, 504] width 50 height 17
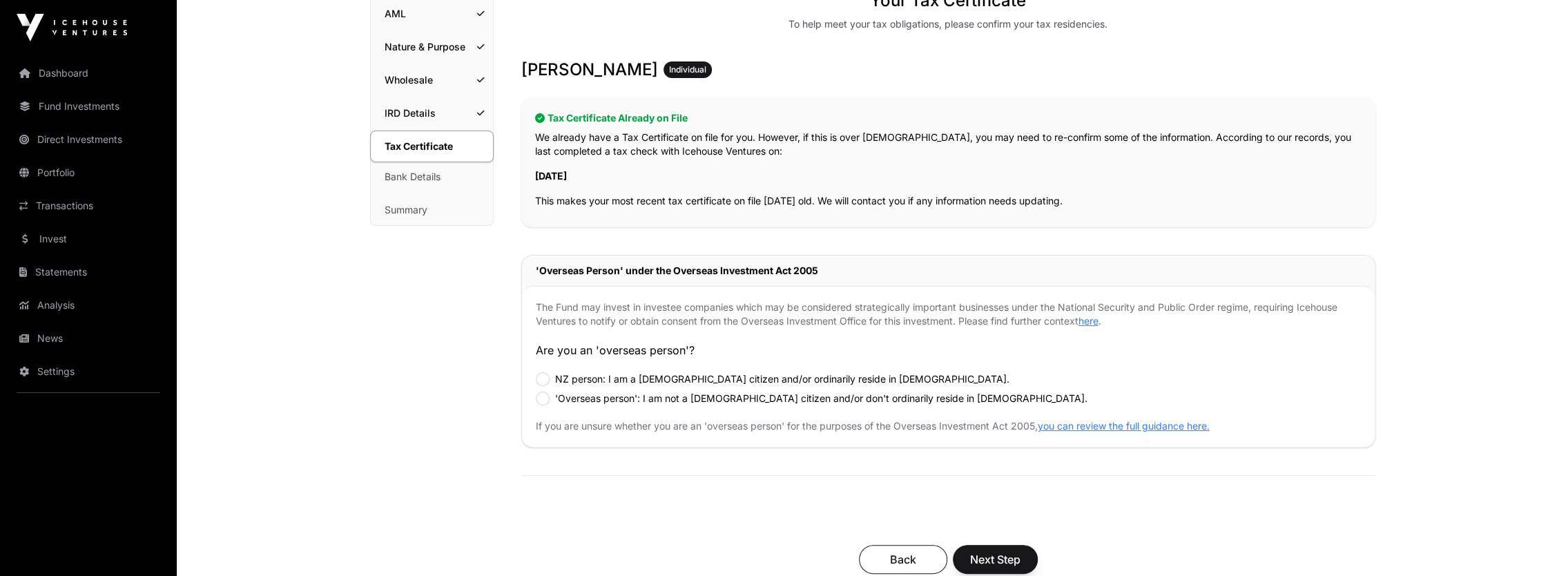
scroll to position [207, 0]
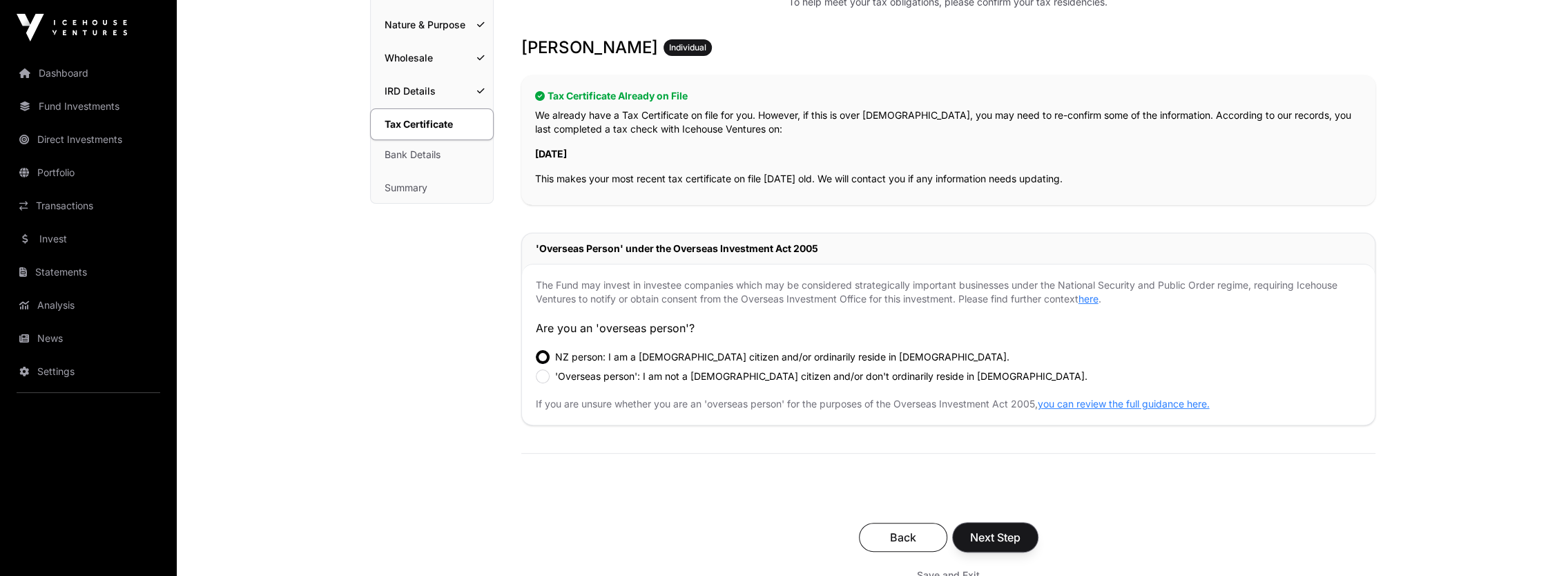
click at [990, 536] on span "Next Step" at bounding box center [994, 537] width 50 height 17
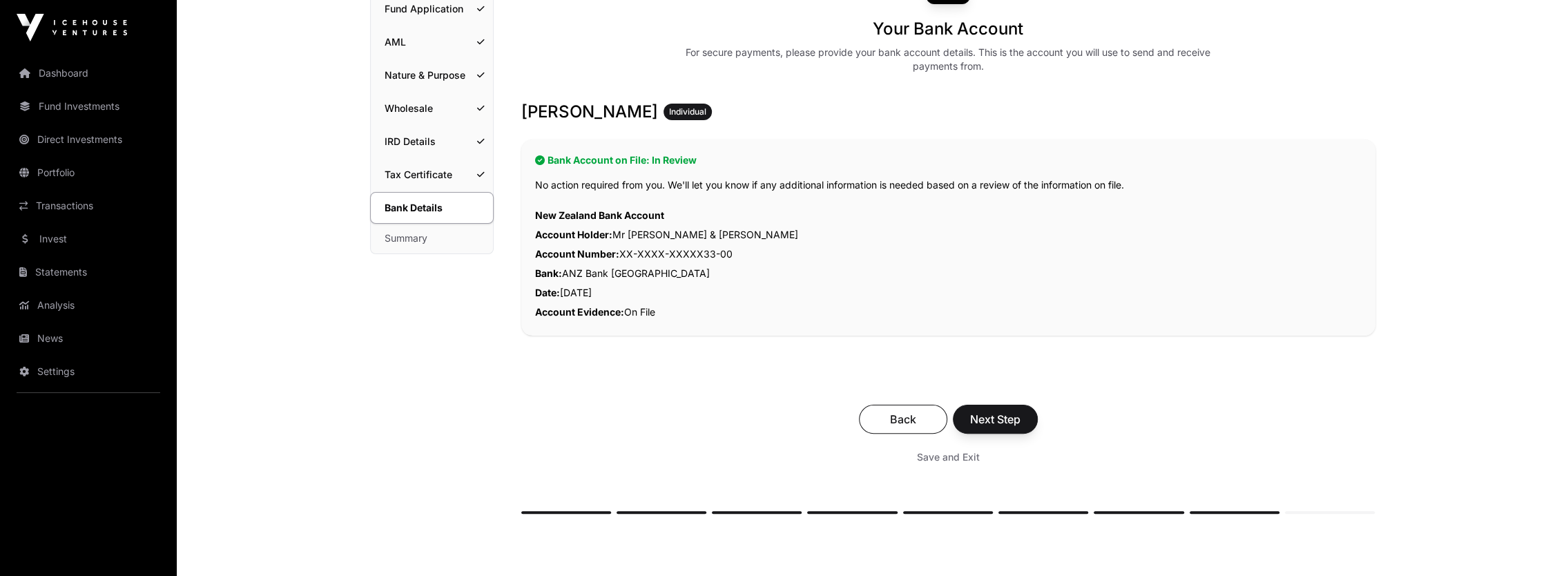
scroll to position [207, 0]
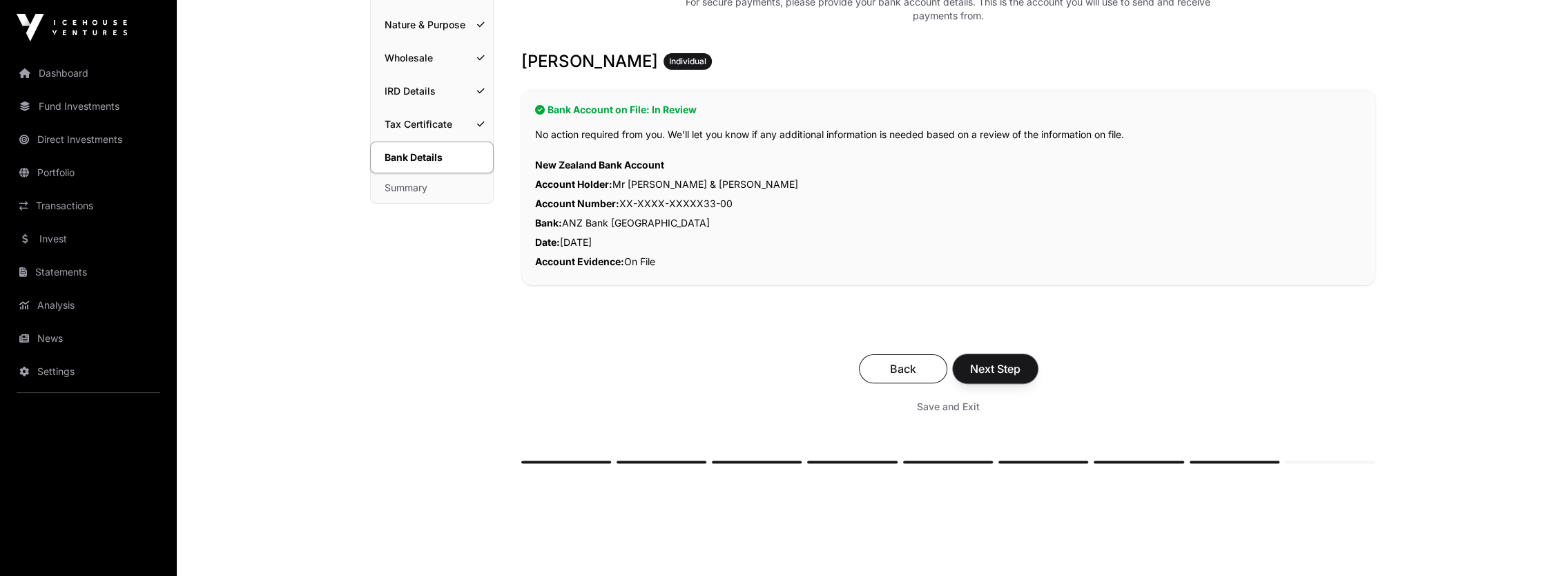
click at [1010, 366] on span "Next Step" at bounding box center [994, 368] width 50 height 17
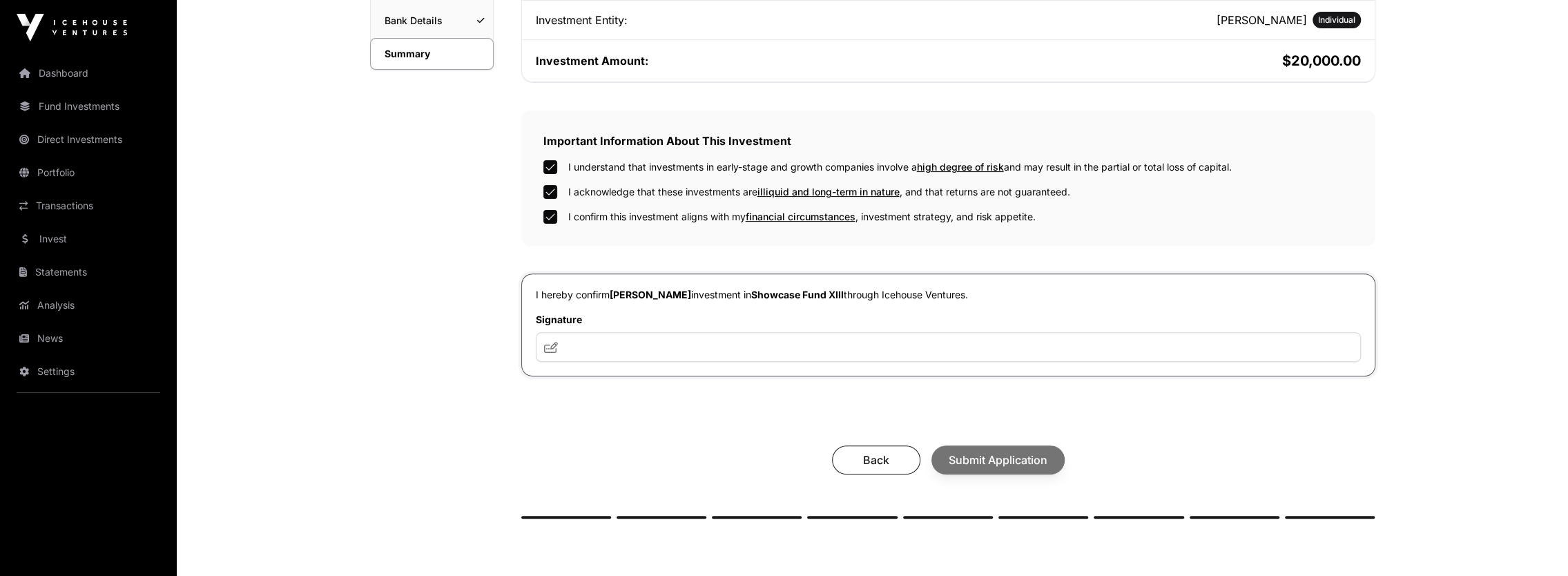
scroll to position [345, 0]
click at [599, 344] on input "text" at bounding box center [948, 345] width 825 height 30
type input "*****"
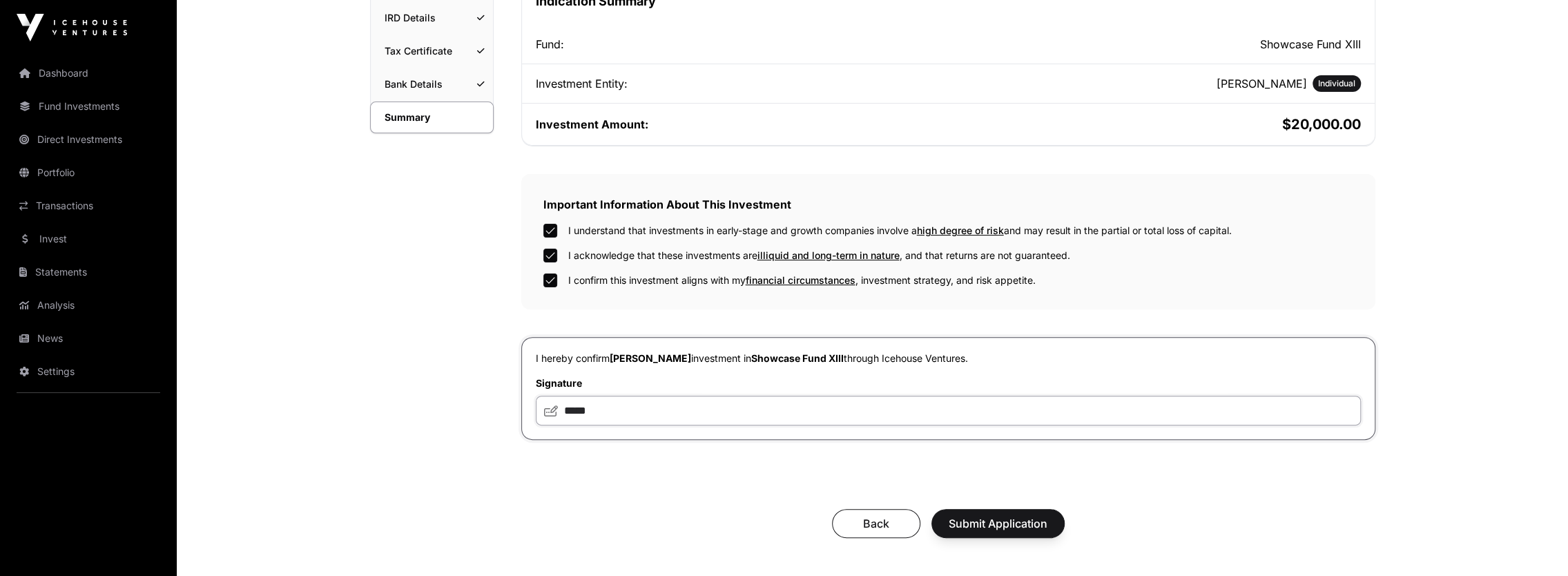
scroll to position [250, 0]
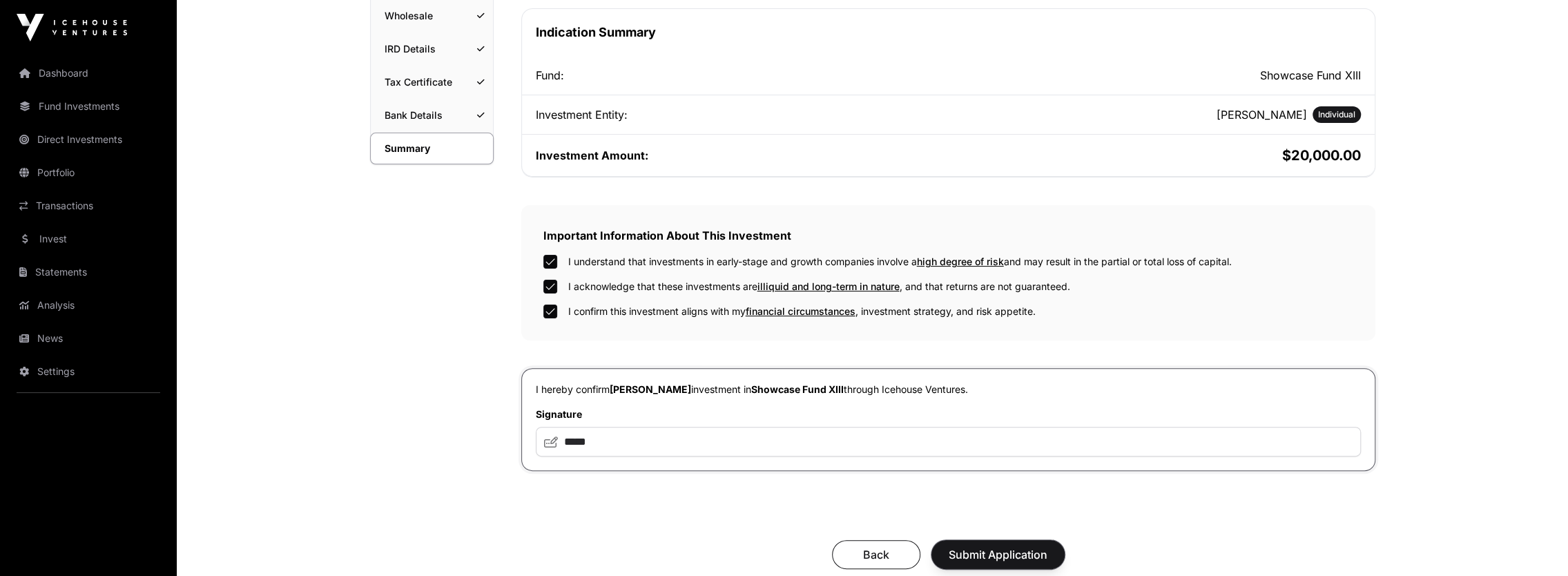
click at [1010, 550] on span "Submit Application" at bounding box center [998, 554] width 98 height 17
